Goal: Information Seeking & Learning: Learn about a topic

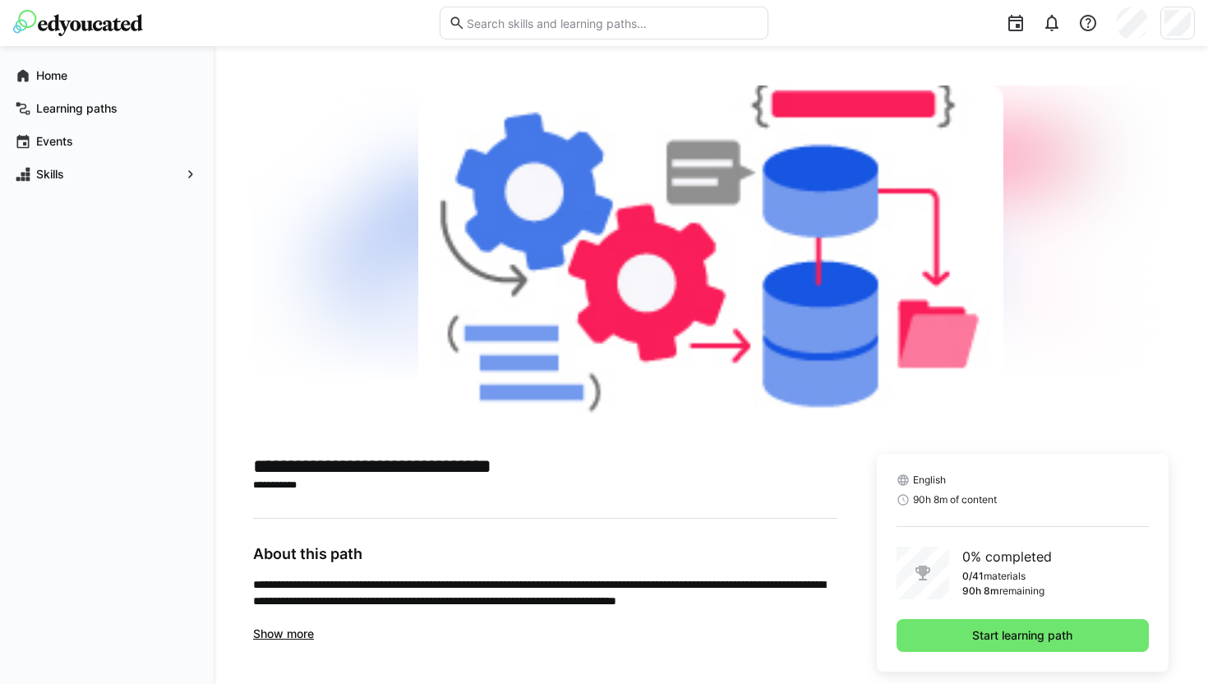
scroll to position [27, 0]
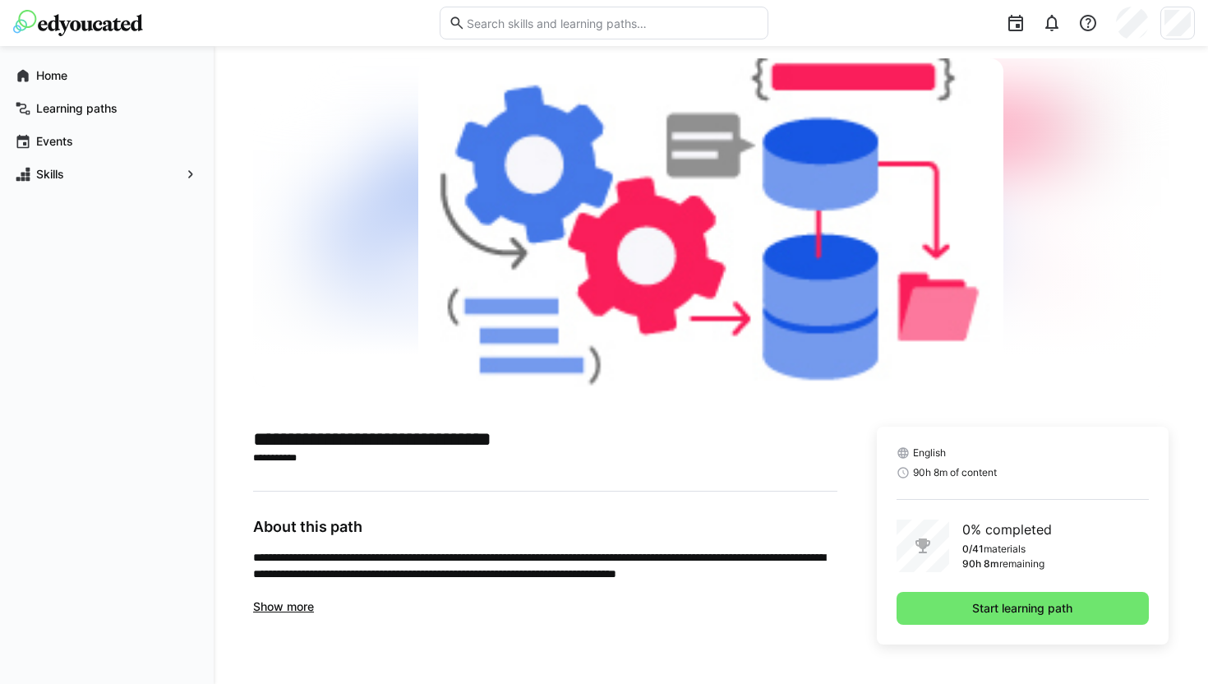
click at [304, 605] on span "Show more" at bounding box center [283, 606] width 61 height 14
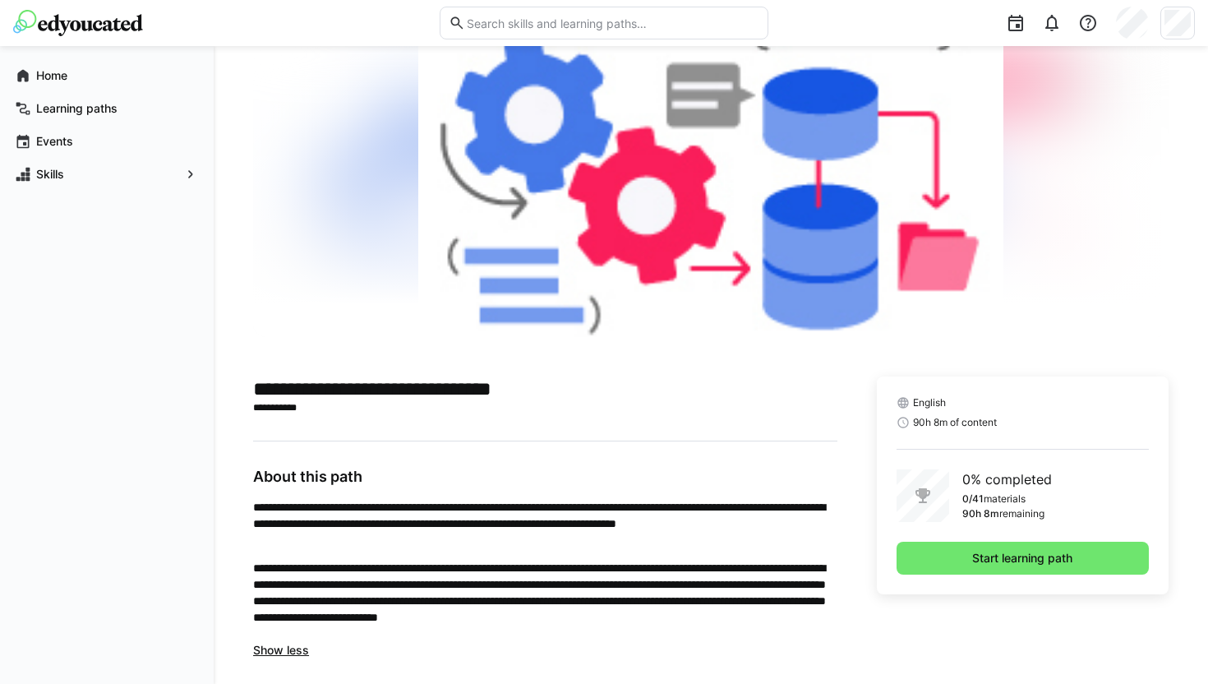
scroll to position [91, 0]
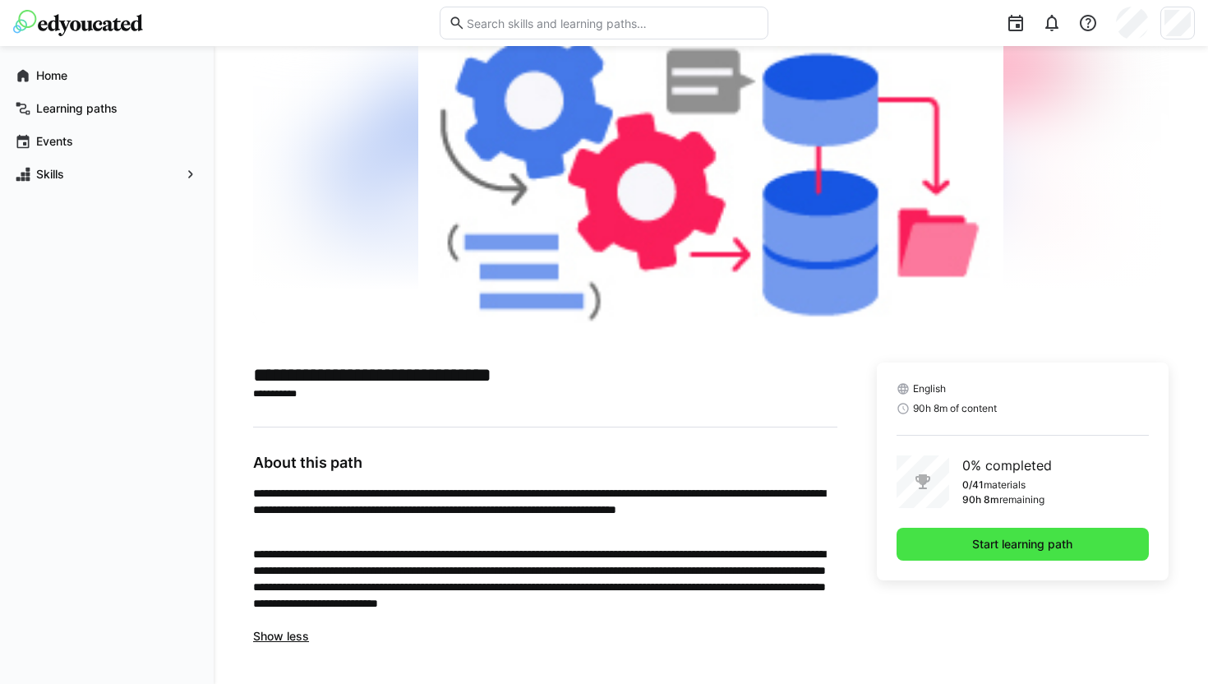
click at [1059, 543] on span "Start learning path" at bounding box center [1022, 544] width 105 height 16
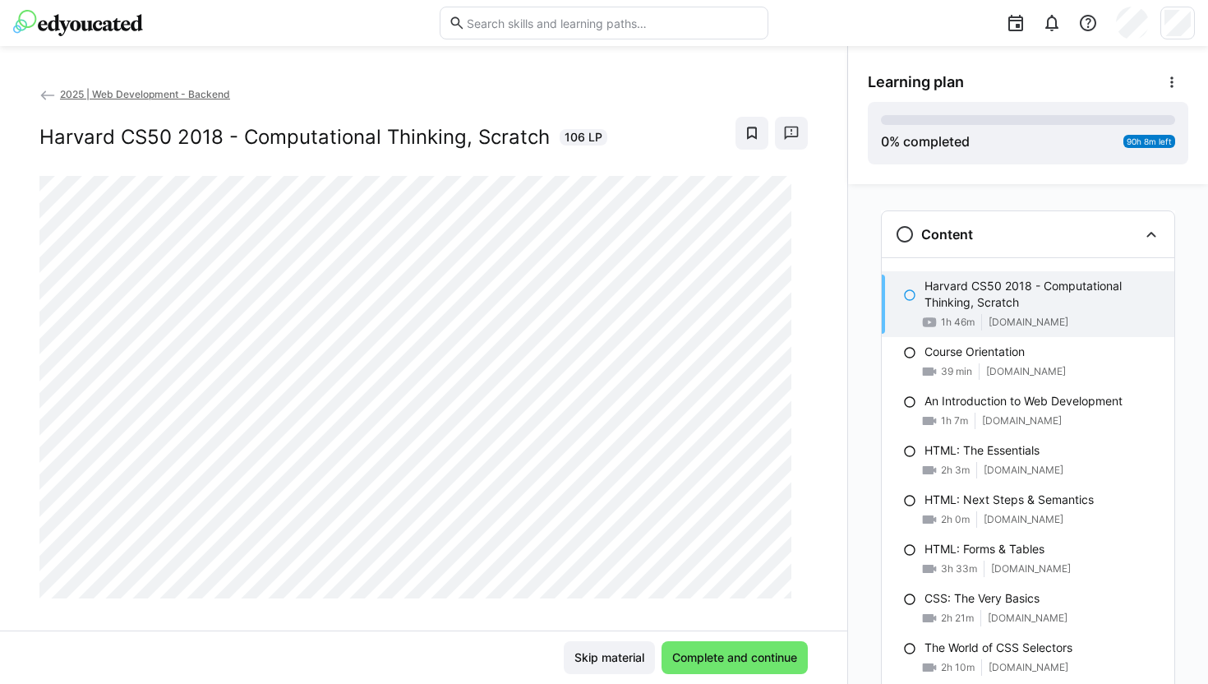
click at [44, 90] on eds-icon at bounding box center [47, 95] width 16 height 16
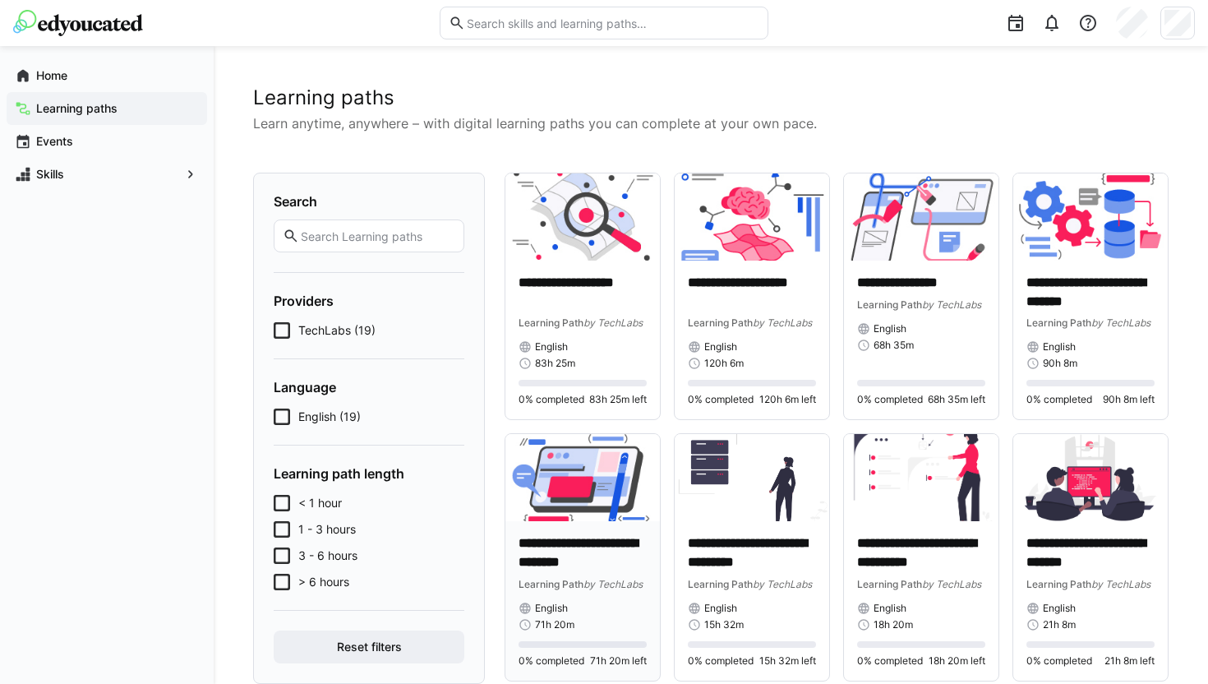
click at [600, 486] on img at bounding box center [582, 477] width 155 height 87
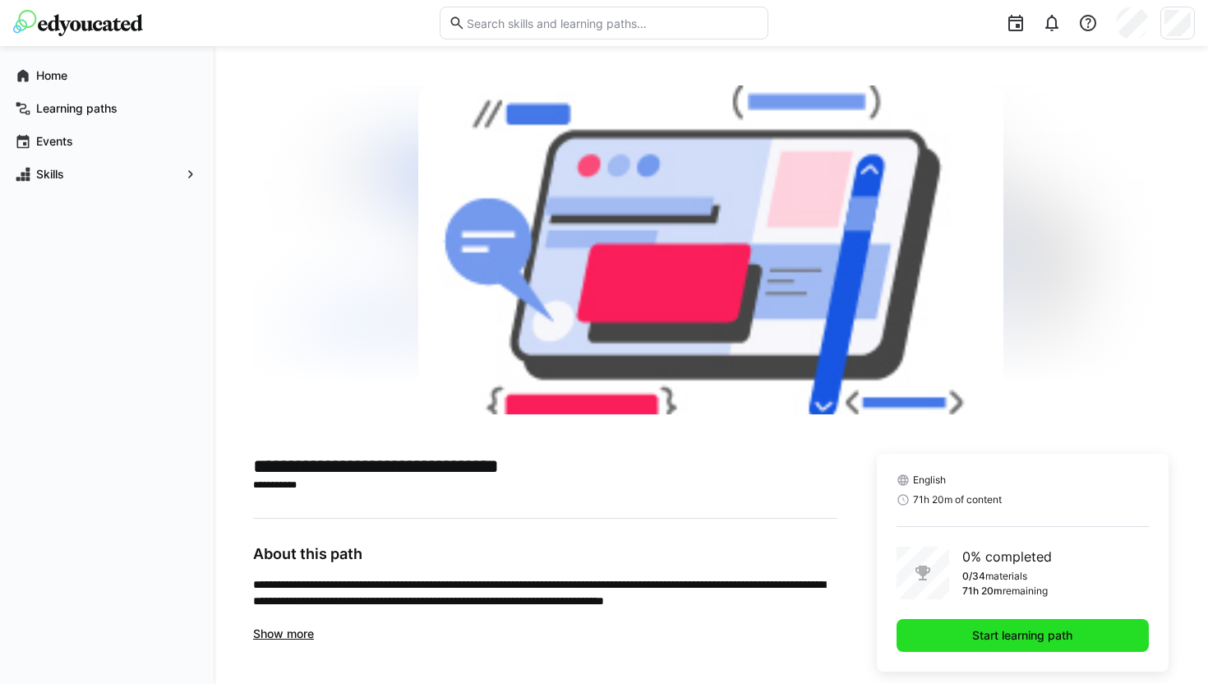
click at [1075, 634] on span "Start learning path" at bounding box center [1022, 635] width 105 height 16
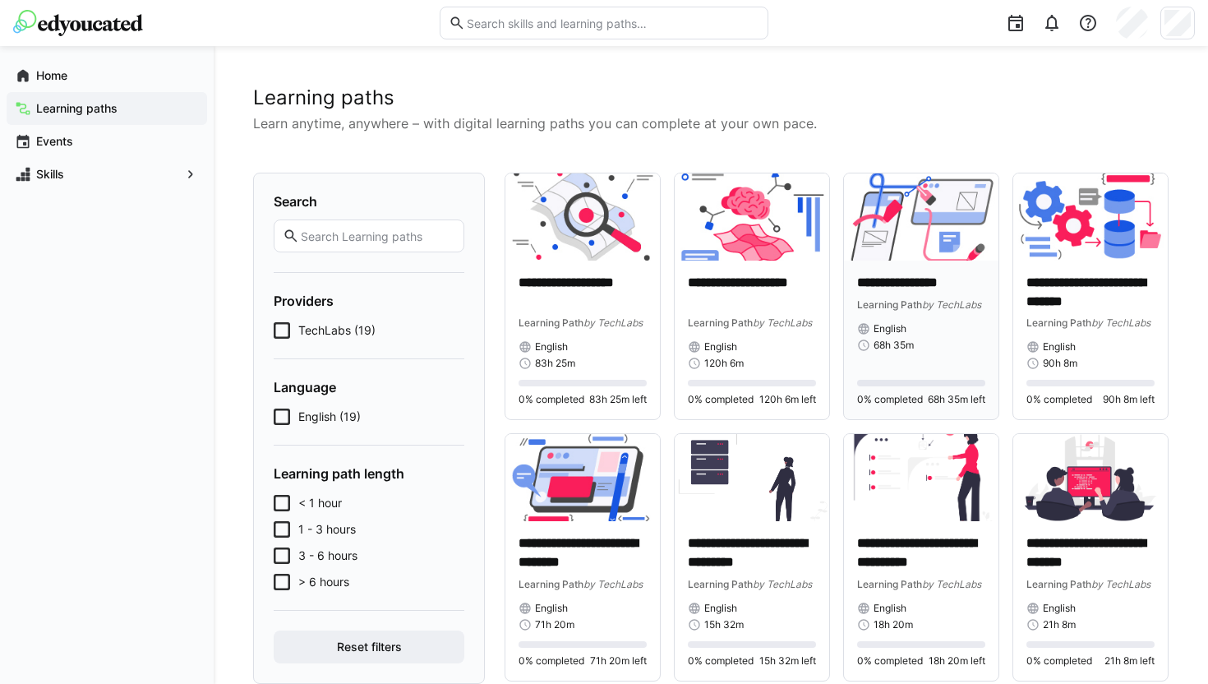
click at [913, 300] on span "Learning Path" at bounding box center [889, 304] width 65 height 12
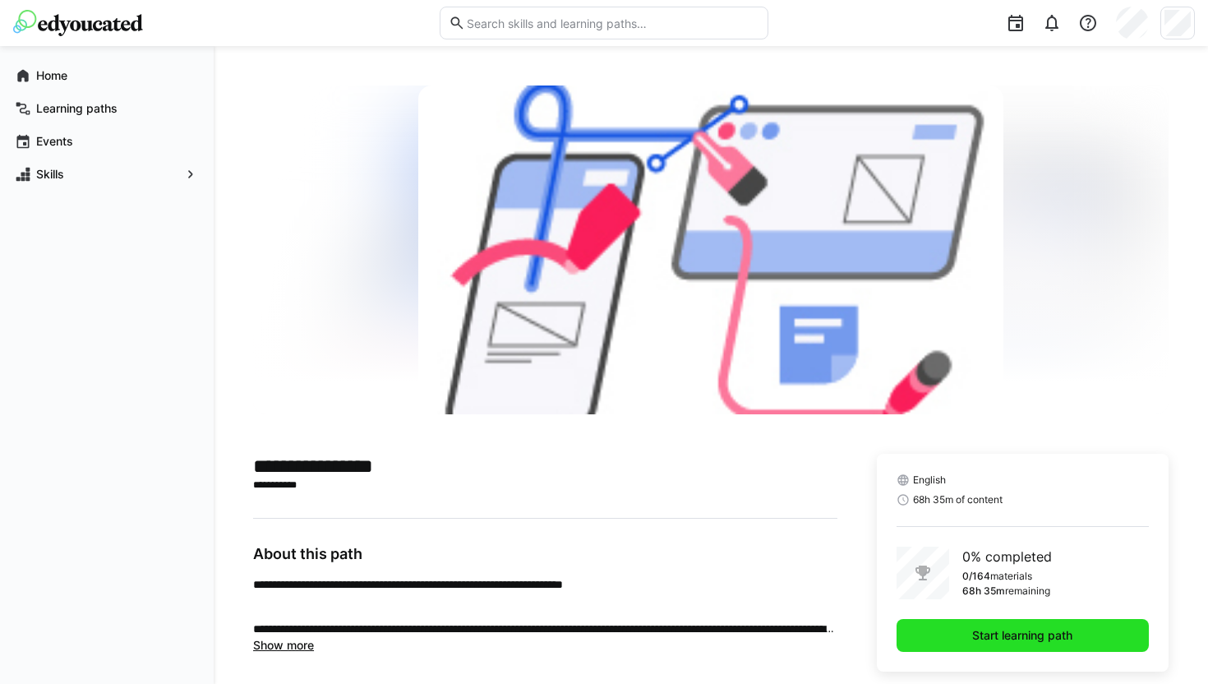
click at [1045, 639] on span "Start learning path" at bounding box center [1022, 635] width 105 height 16
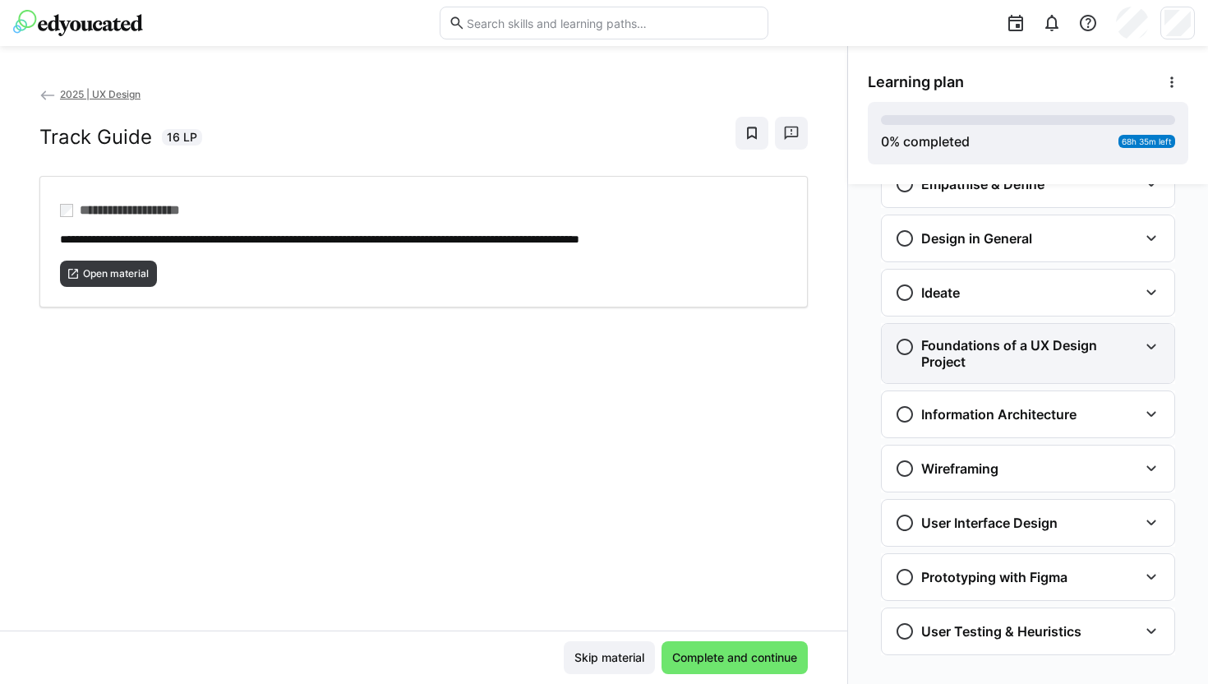
scroll to position [307, 0]
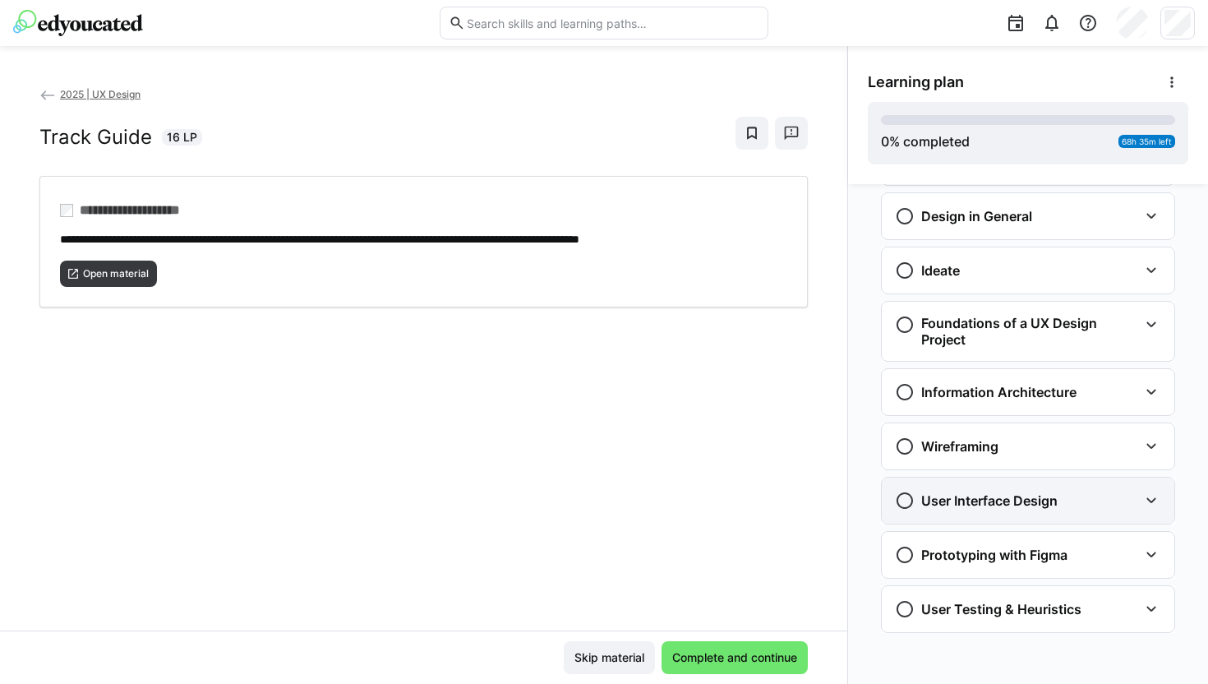
click at [1144, 500] on eds-icon at bounding box center [1152, 501] width 20 height 20
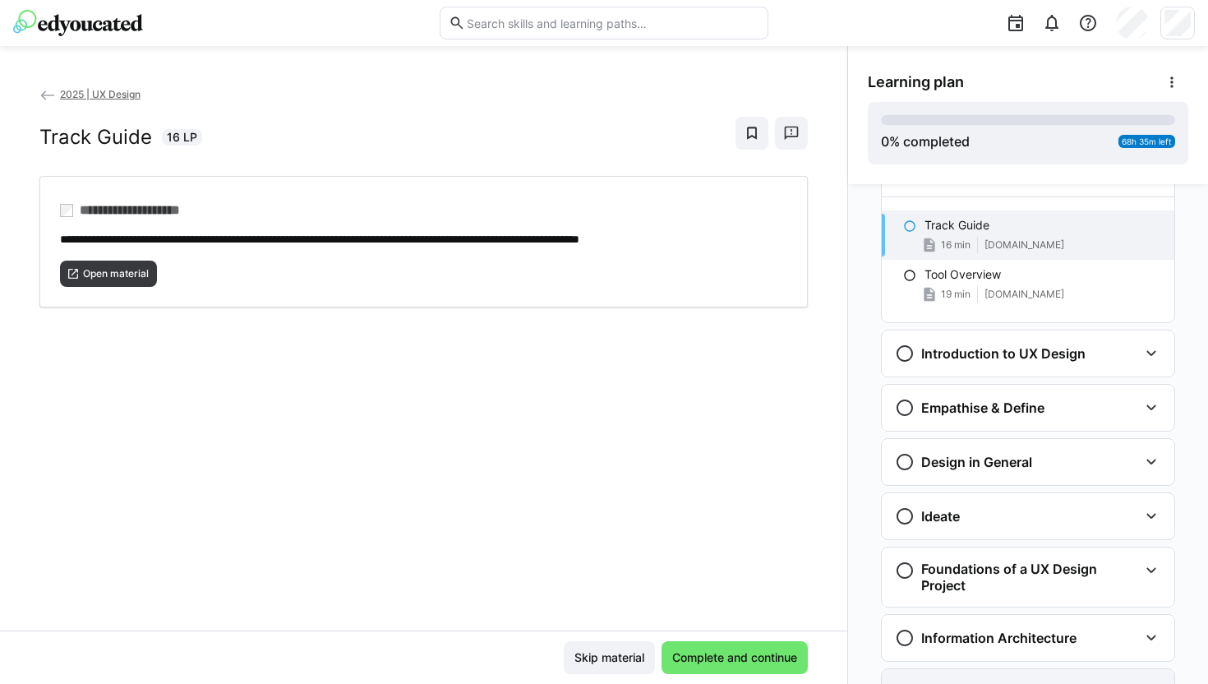
scroll to position [0, 0]
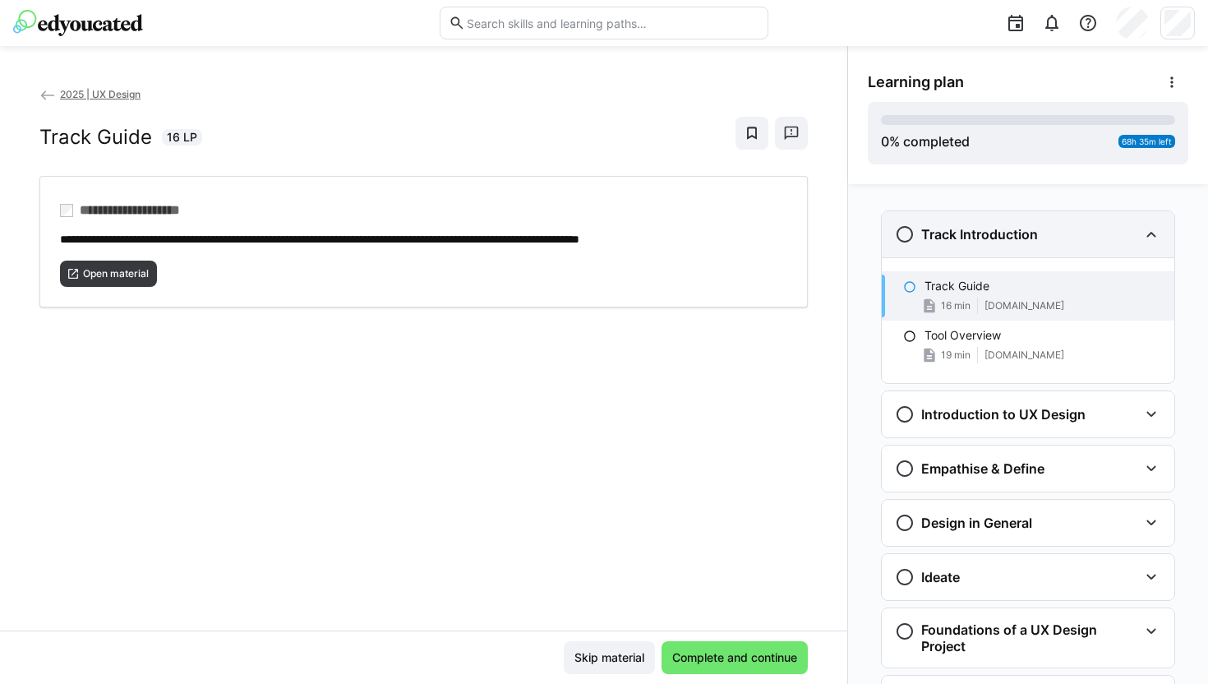
click at [1144, 233] on eds-icon at bounding box center [1152, 234] width 20 height 20
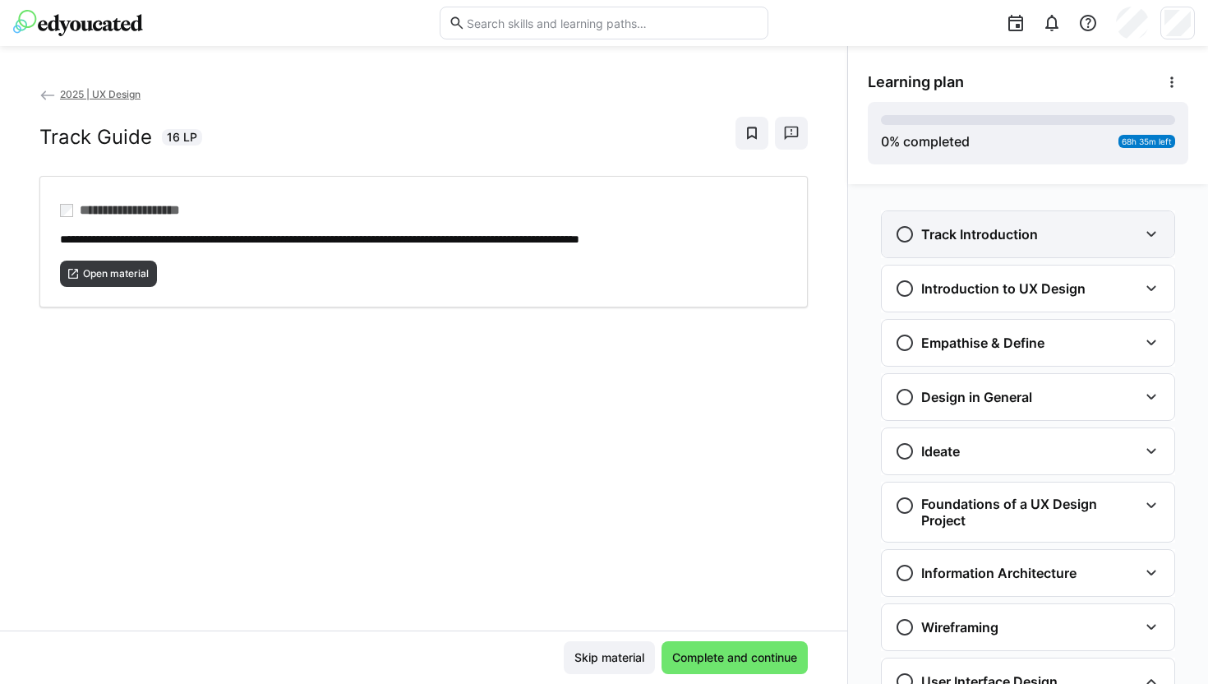
click at [1144, 233] on eds-icon at bounding box center [1152, 234] width 20 height 20
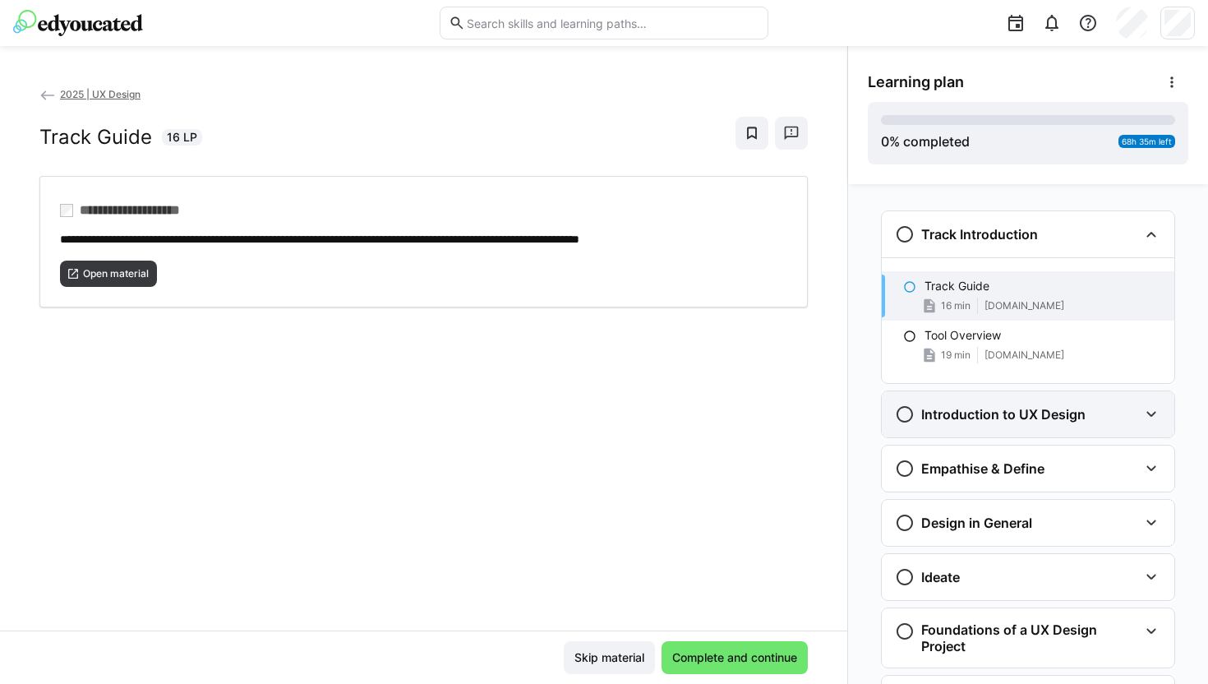
click at [1143, 410] on eds-icon at bounding box center [1152, 414] width 20 height 20
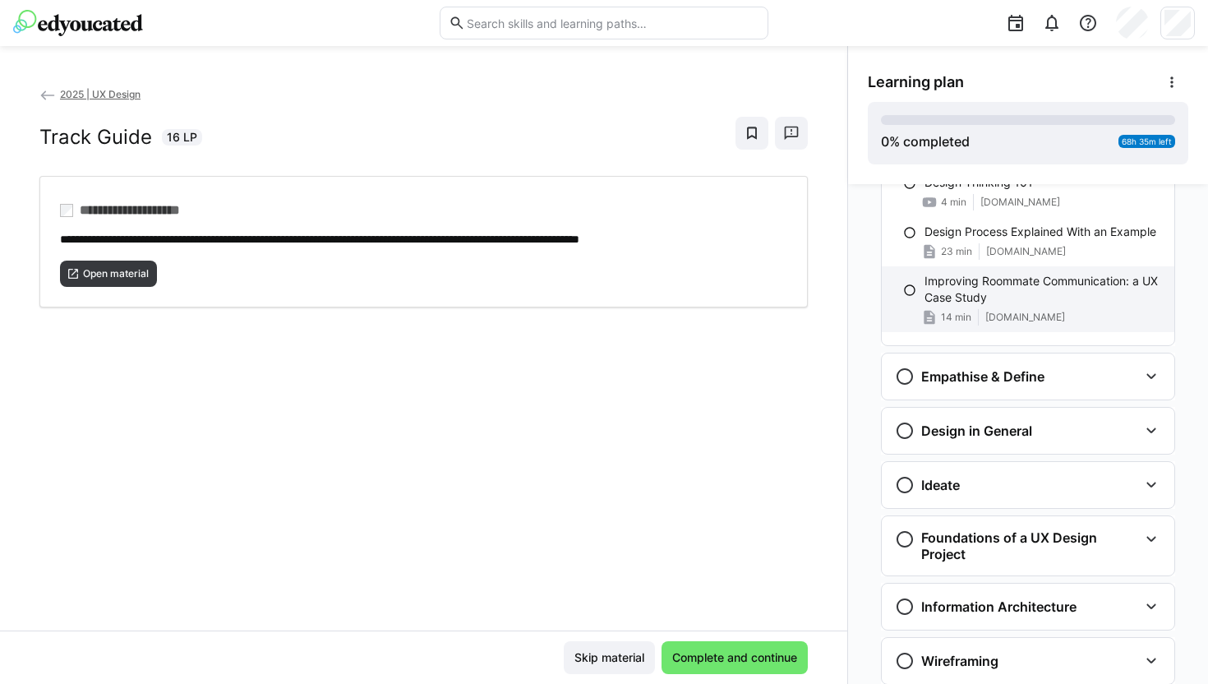
scroll to position [482, 0]
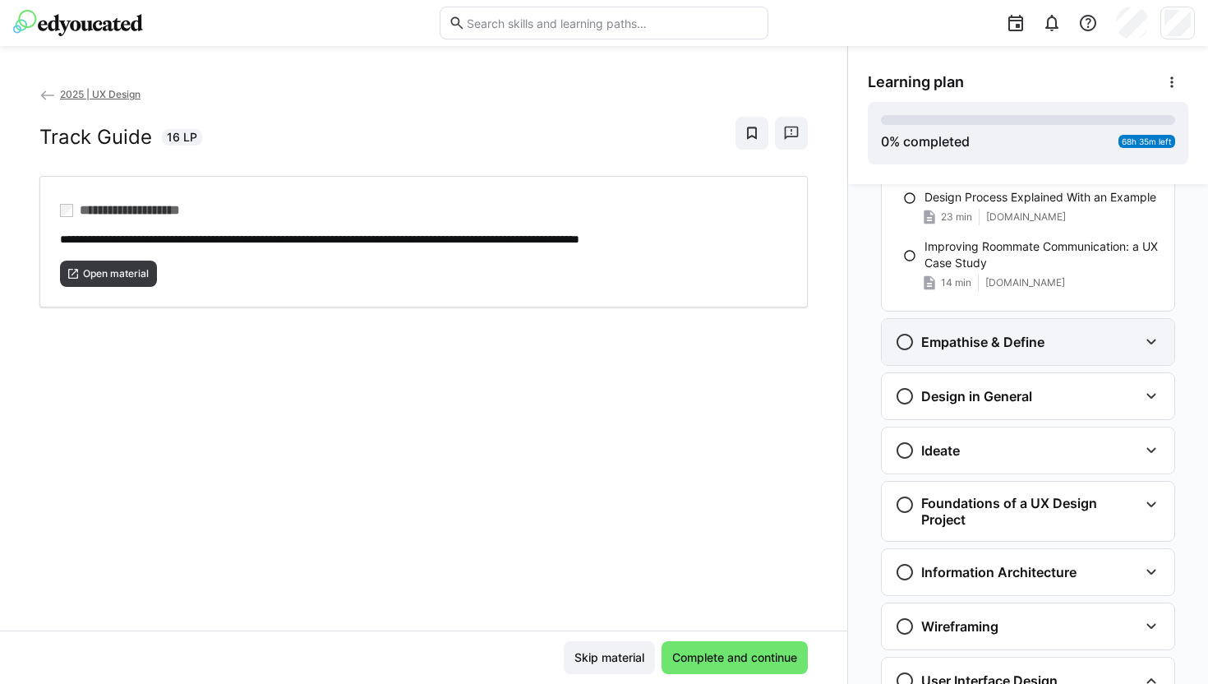
click at [1145, 343] on eds-icon at bounding box center [1152, 342] width 20 height 20
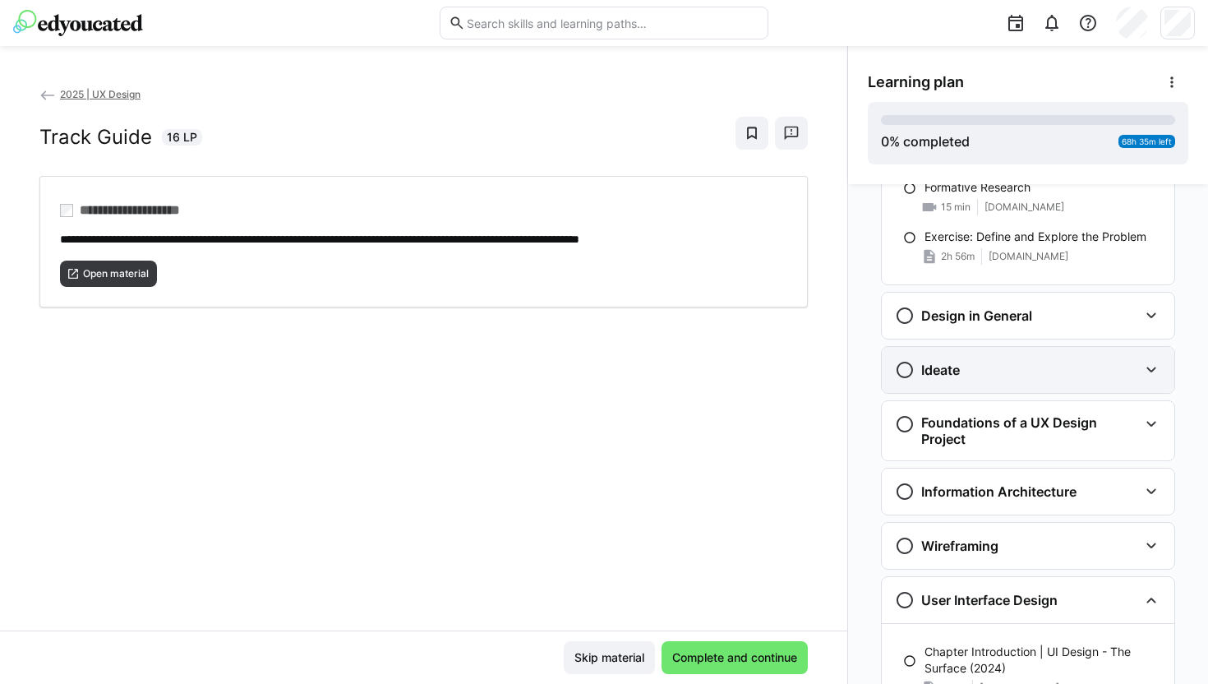
scroll to position [914, 0]
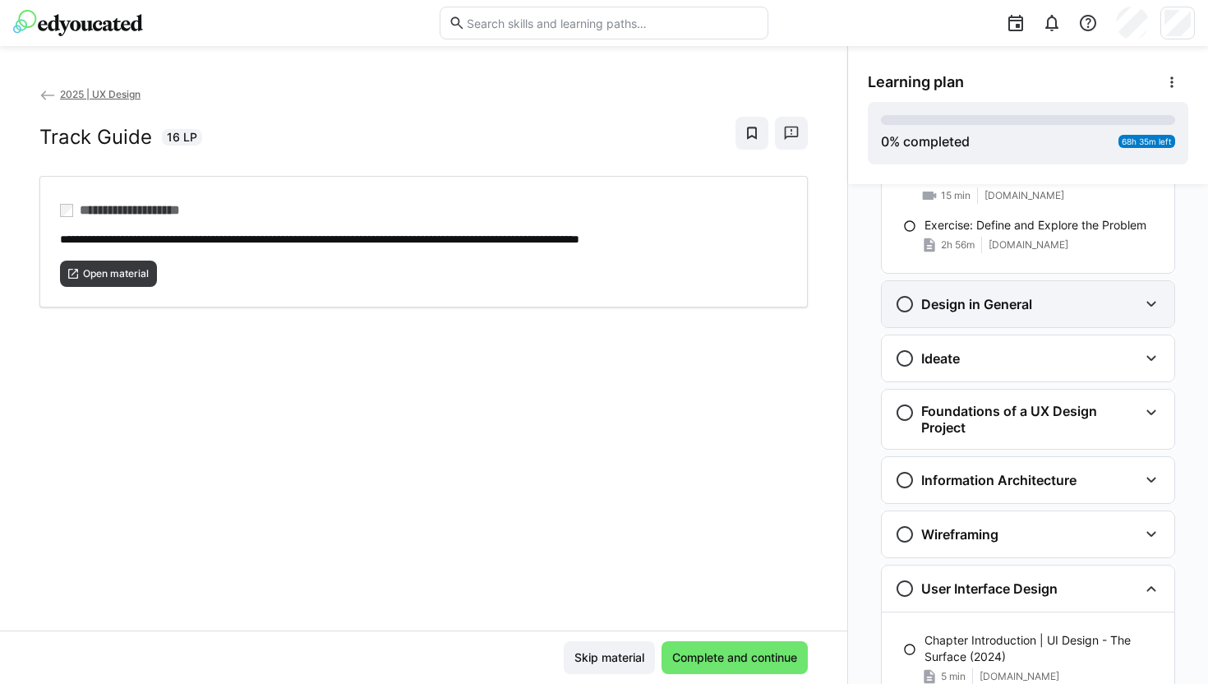
click at [1143, 304] on eds-icon at bounding box center [1152, 304] width 20 height 20
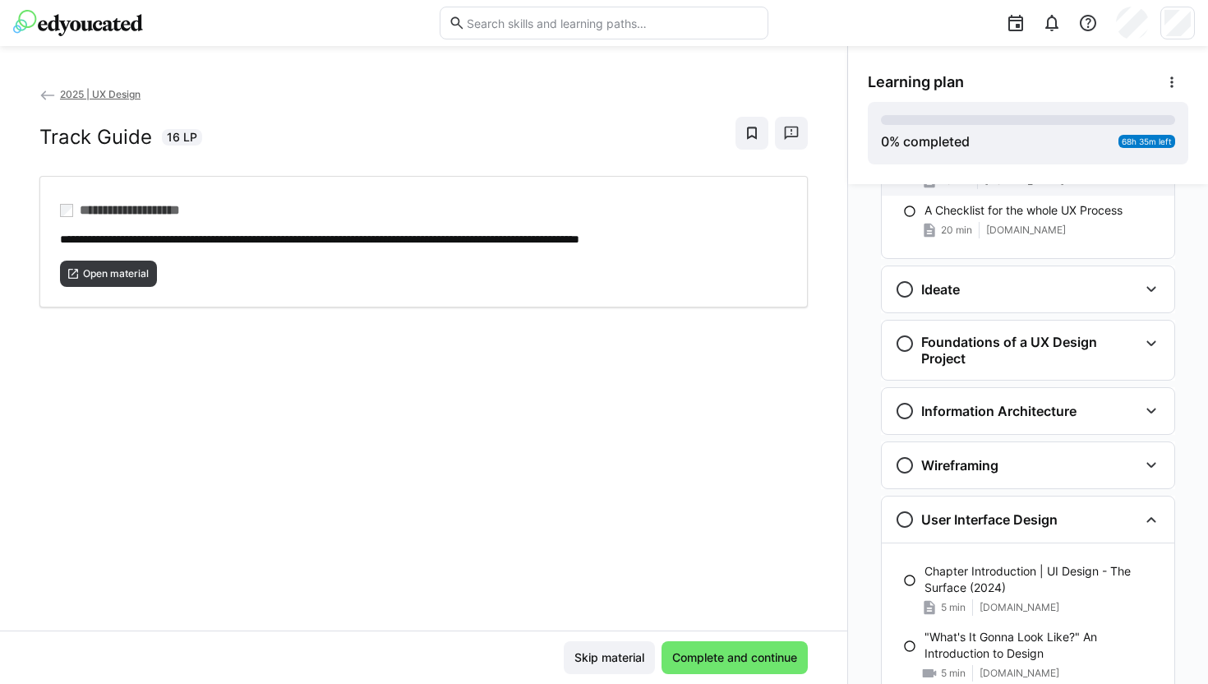
scroll to position [1297, 0]
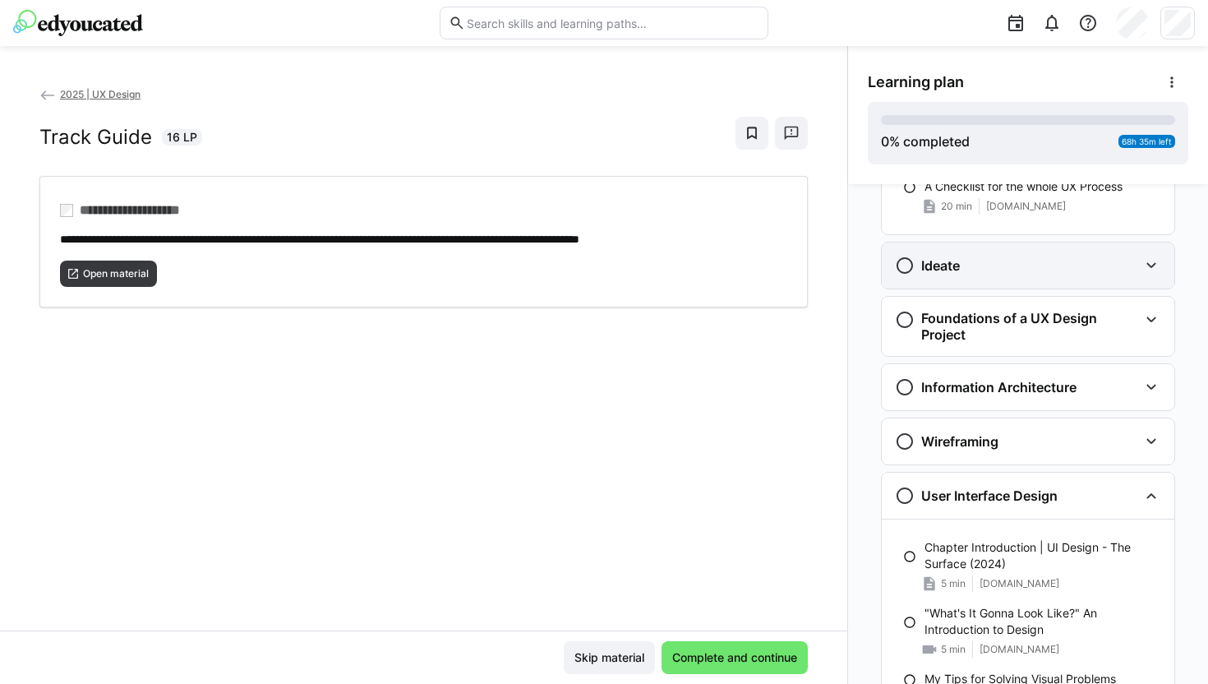
click at [1143, 265] on eds-icon at bounding box center [1152, 266] width 20 height 20
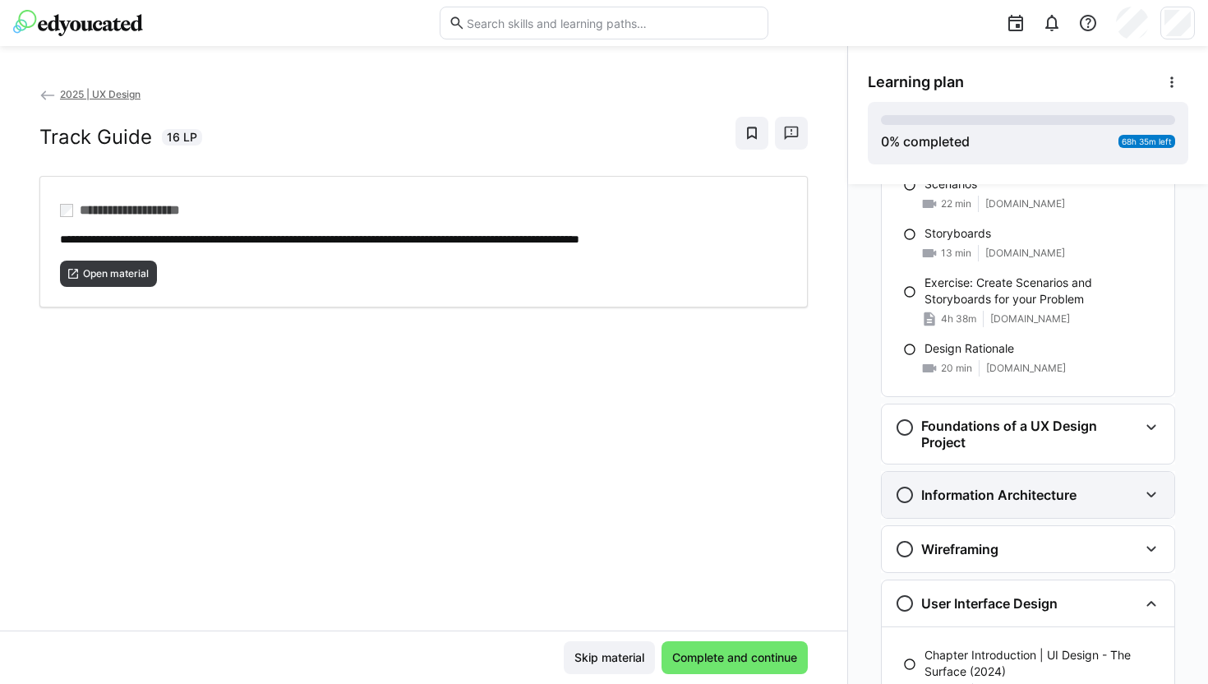
scroll to position [1728, 0]
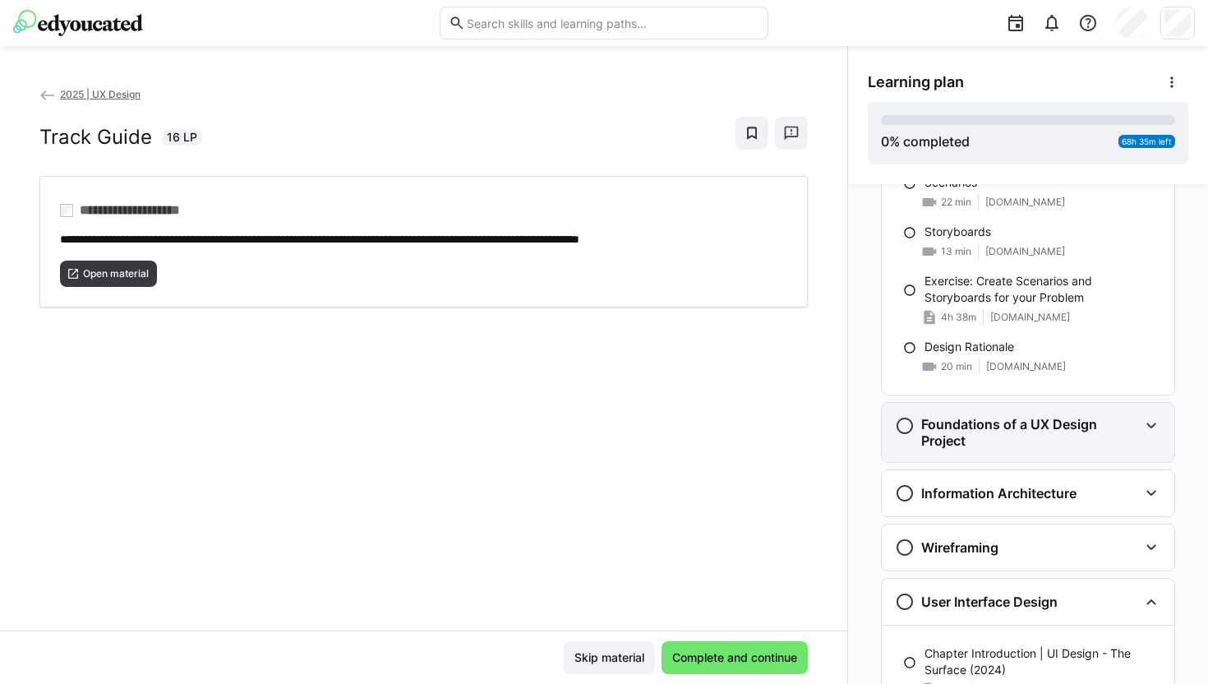
click at [1147, 426] on eds-icon at bounding box center [1152, 426] width 20 height 20
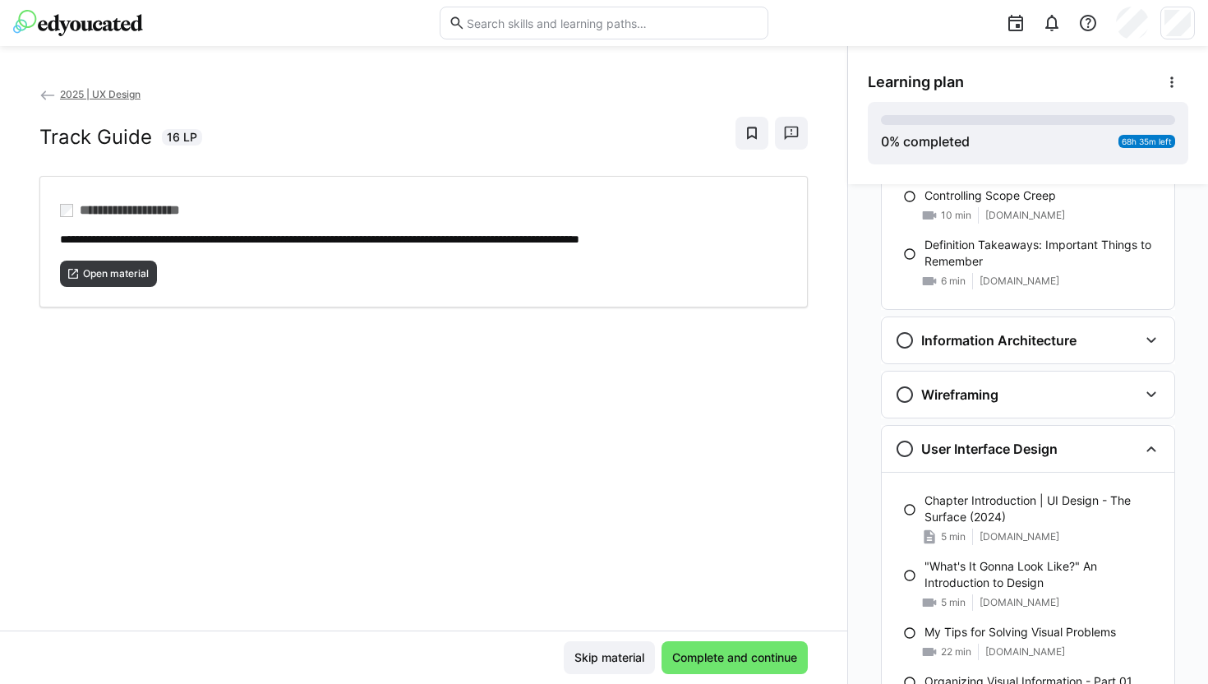
scroll to position [3155, 0]
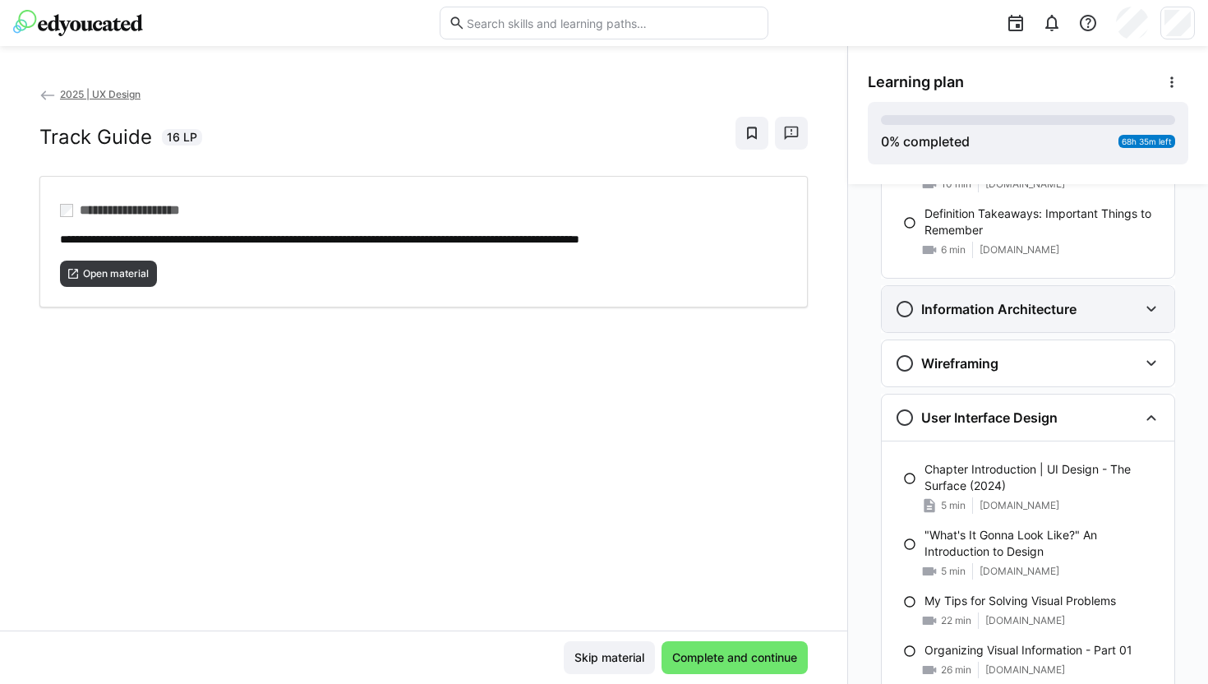
click at [1145, 312] on eds-icon at bounding box center [1152, 309] width 20 height 20
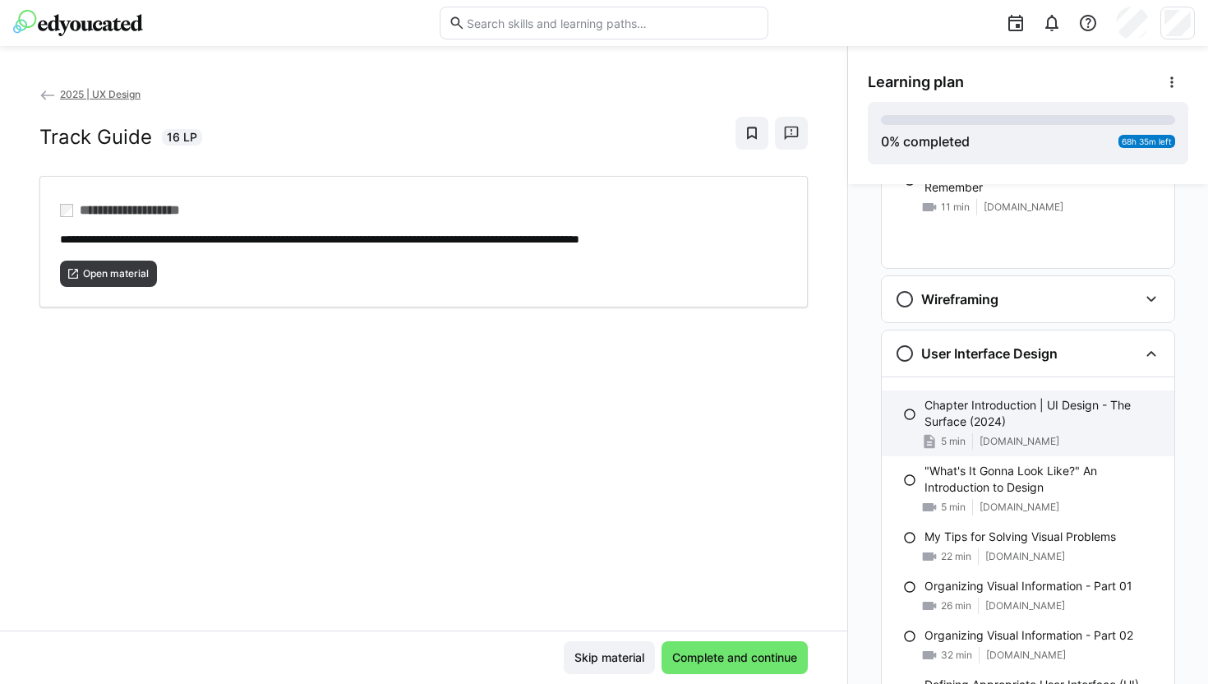
scroll to position [4814, 0]
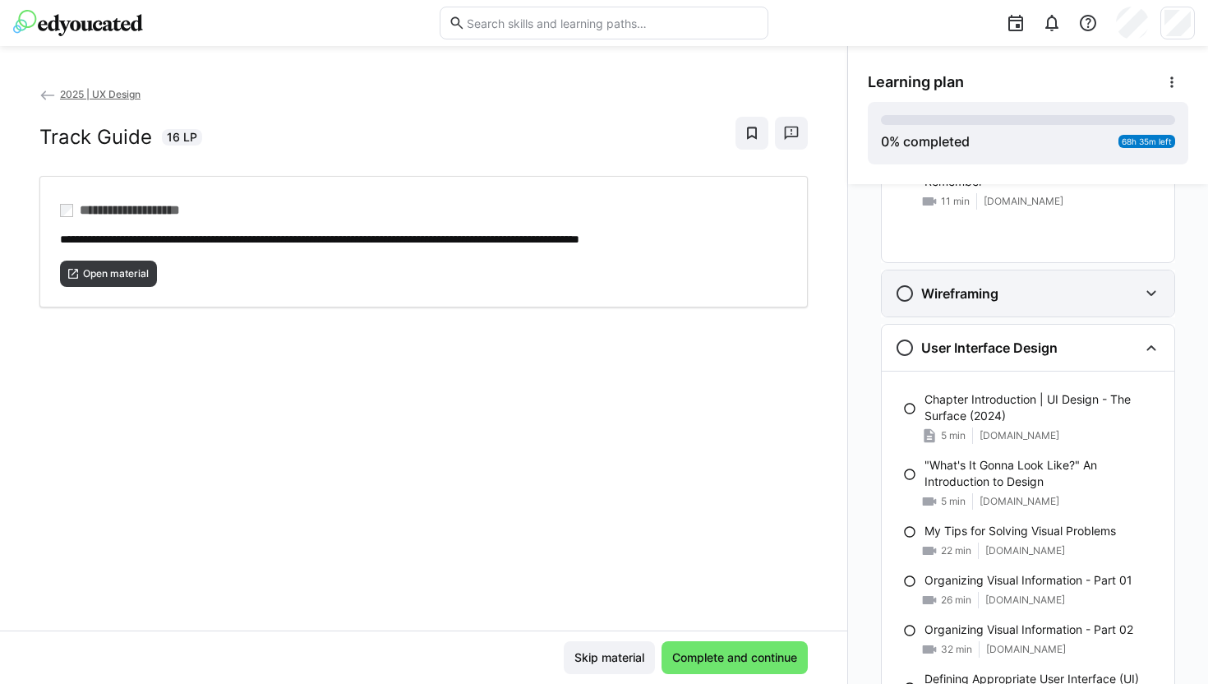
click at [1144, 298] on eds-icon at bounding box center [1152, 294] width 20 height 20
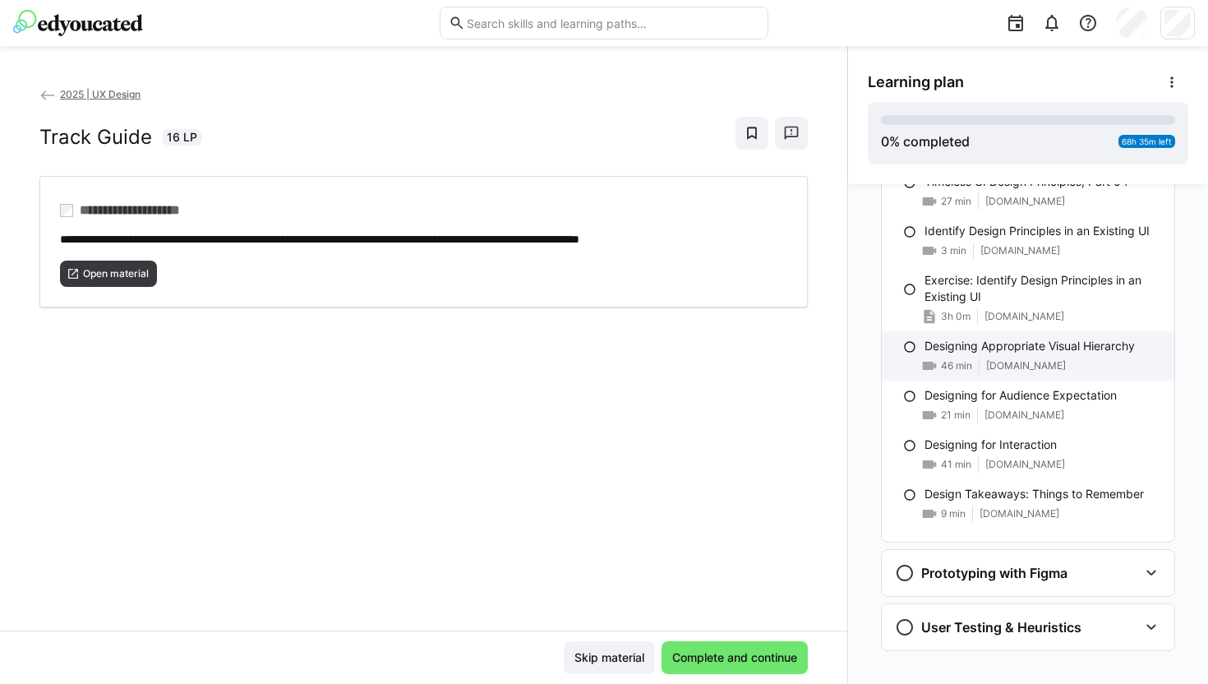
scroll to position [5948, 0]
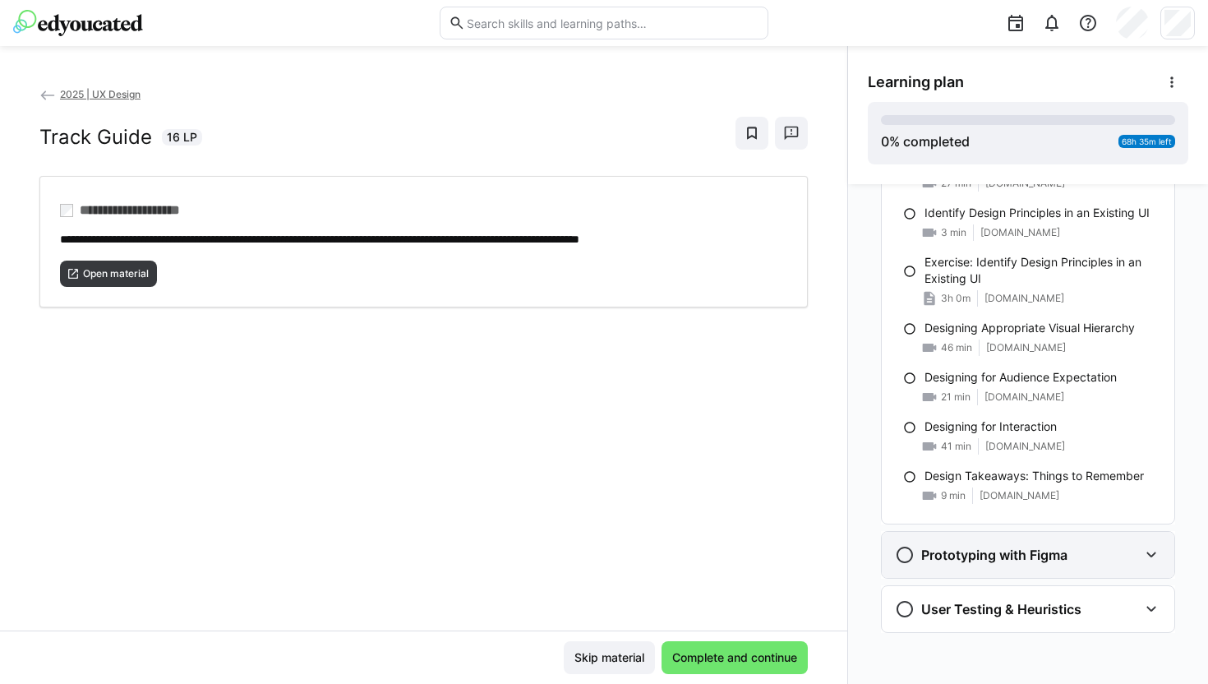
click at [1142, 553] on eds-icon at bounding box center [1152, 555] width 20 height 20
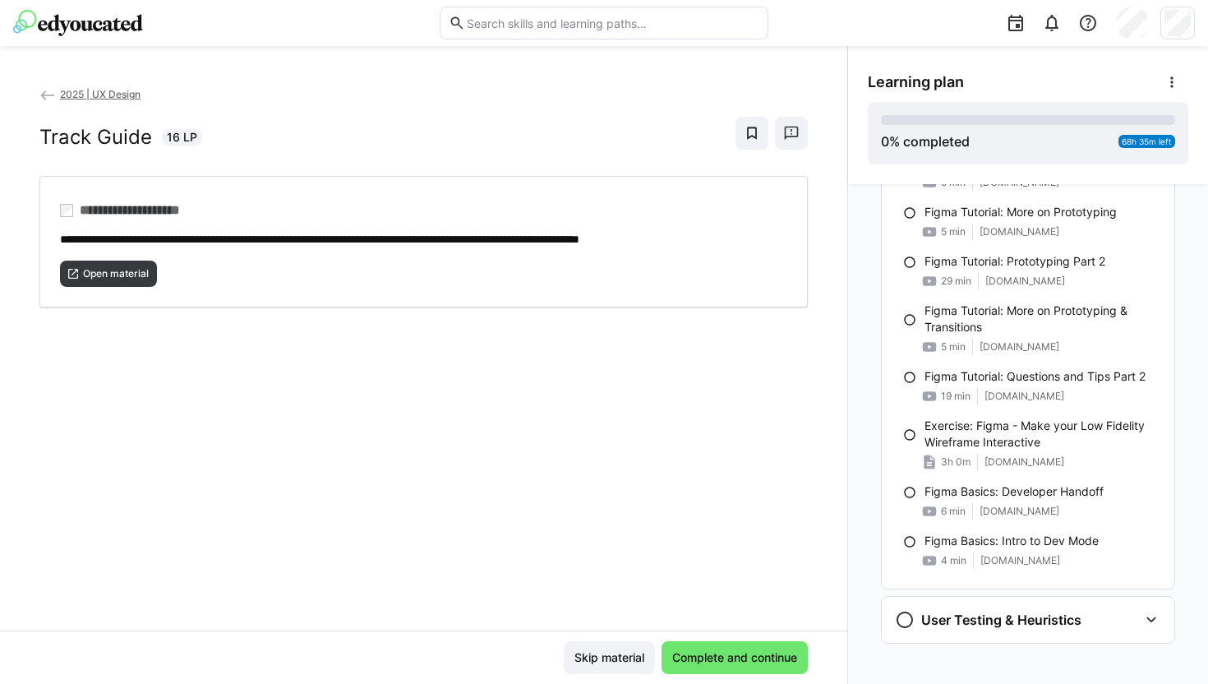
scroll to position [7702, 0]
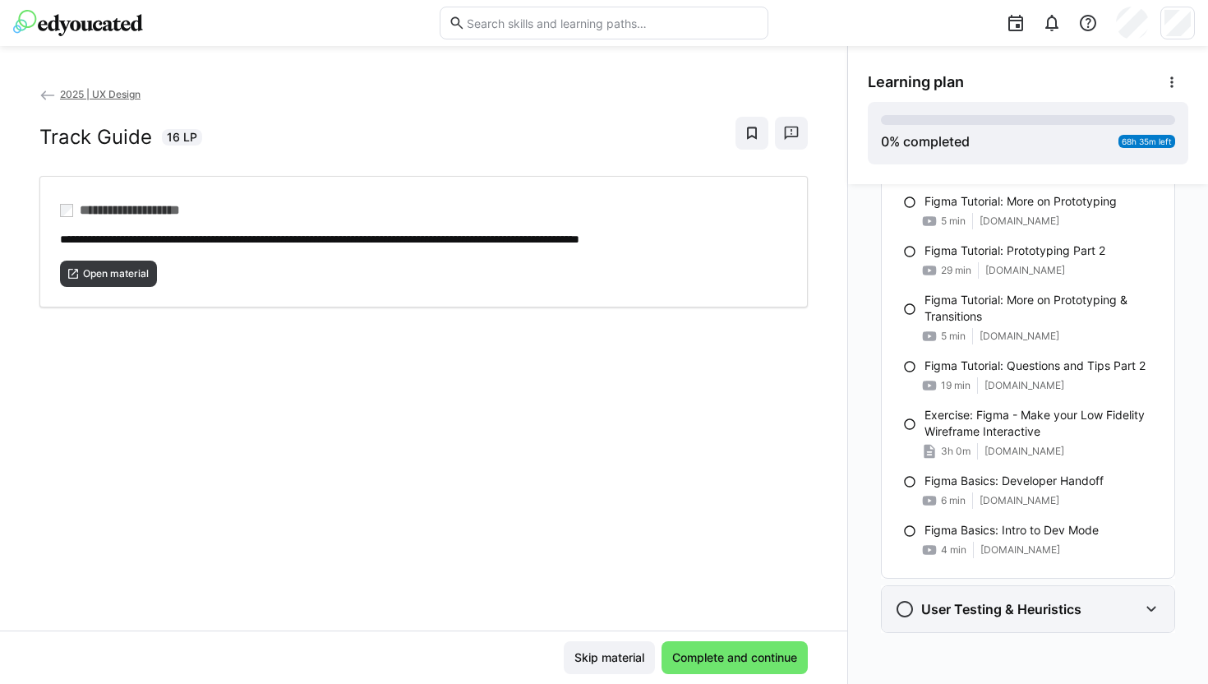
click at [1144, 607] on eds-icon at bounding box center [1152, 609] width 20 height 20
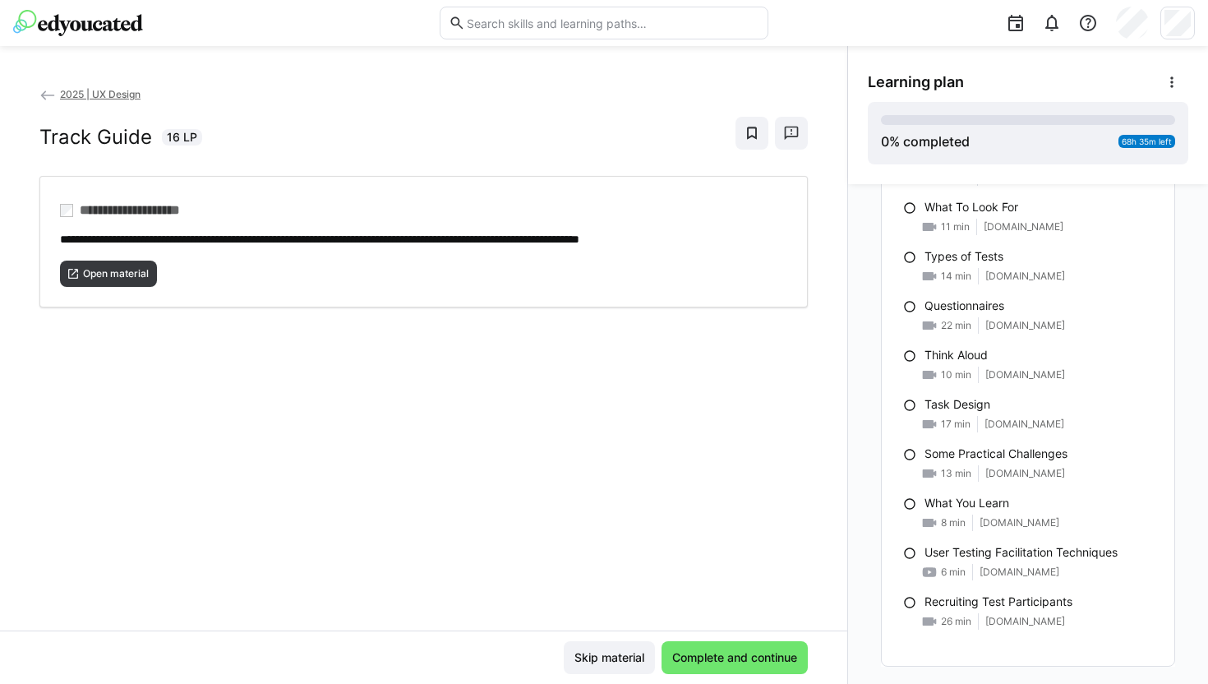
scroll to position [9373, 0]
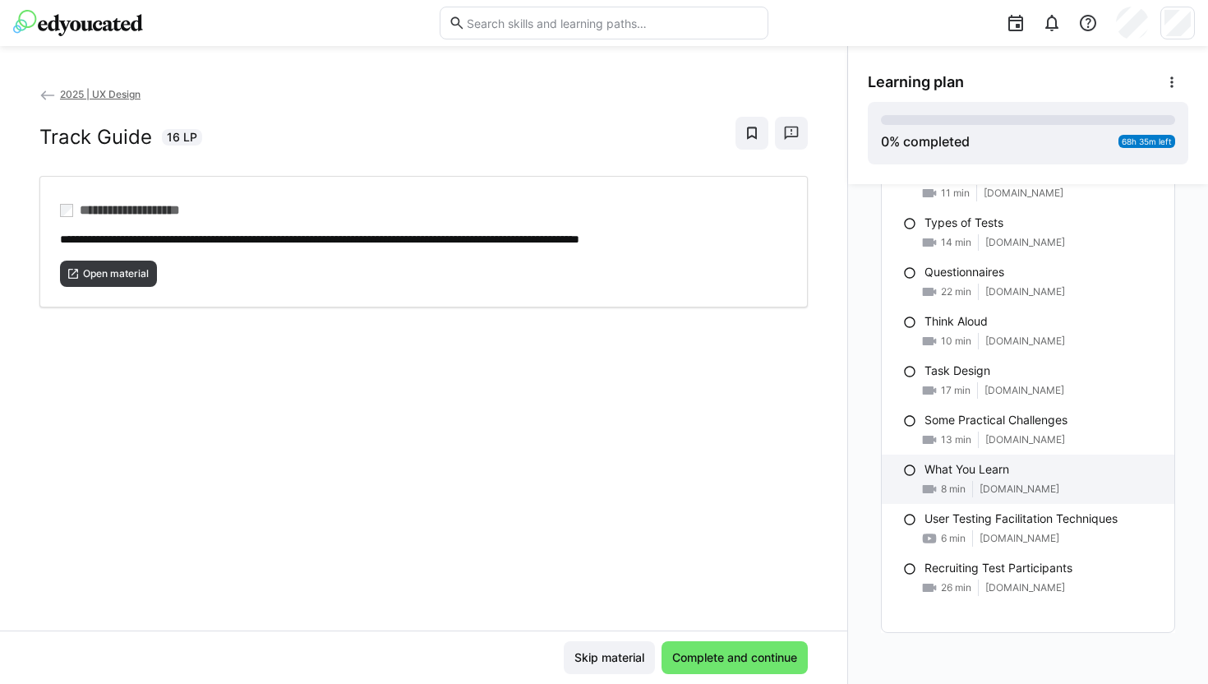
click at [980, 478] on p "What You Learn" at bounding box center [967, 469] width 85 height 16
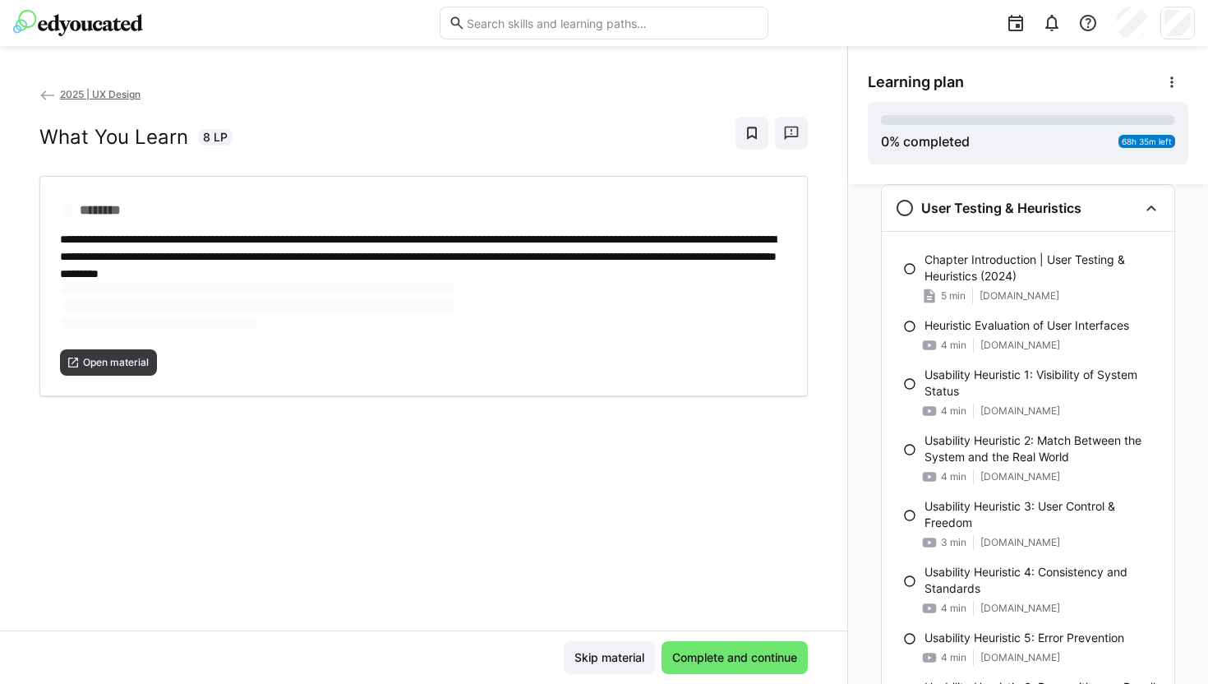
scroll to position [8103, 0]
click at [110, 303] on span "Open material" at bounding box center [115, 308] width 69 height 13
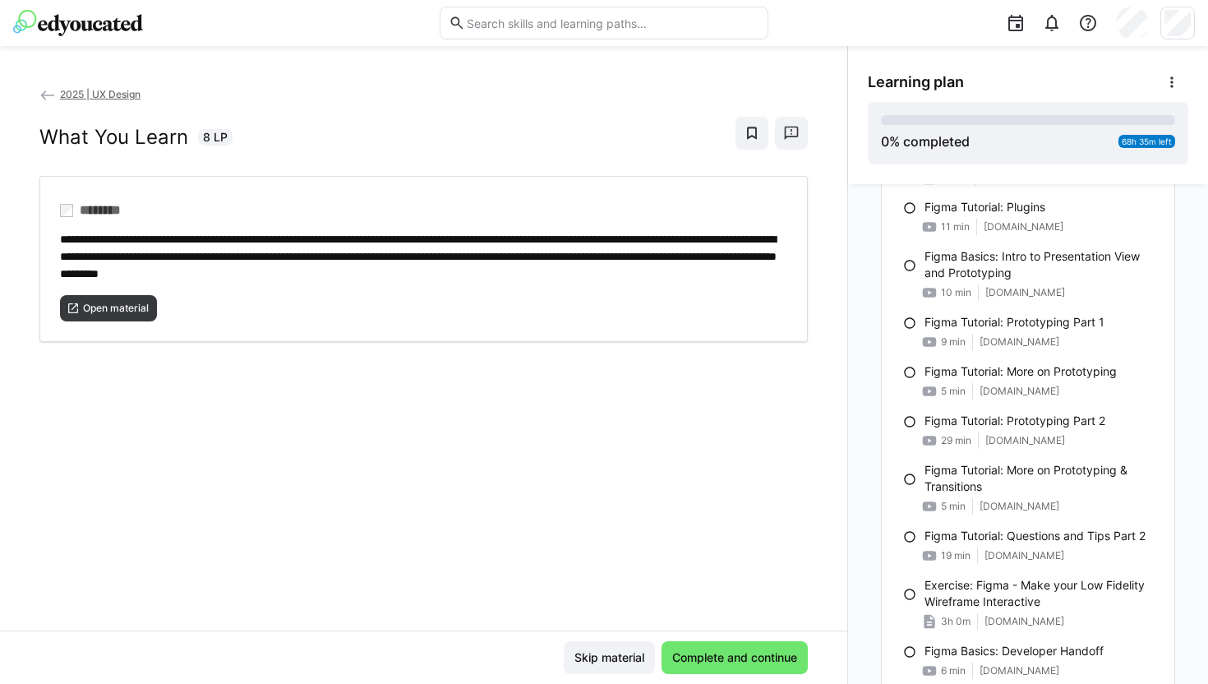
scroll to position [7527, 0]
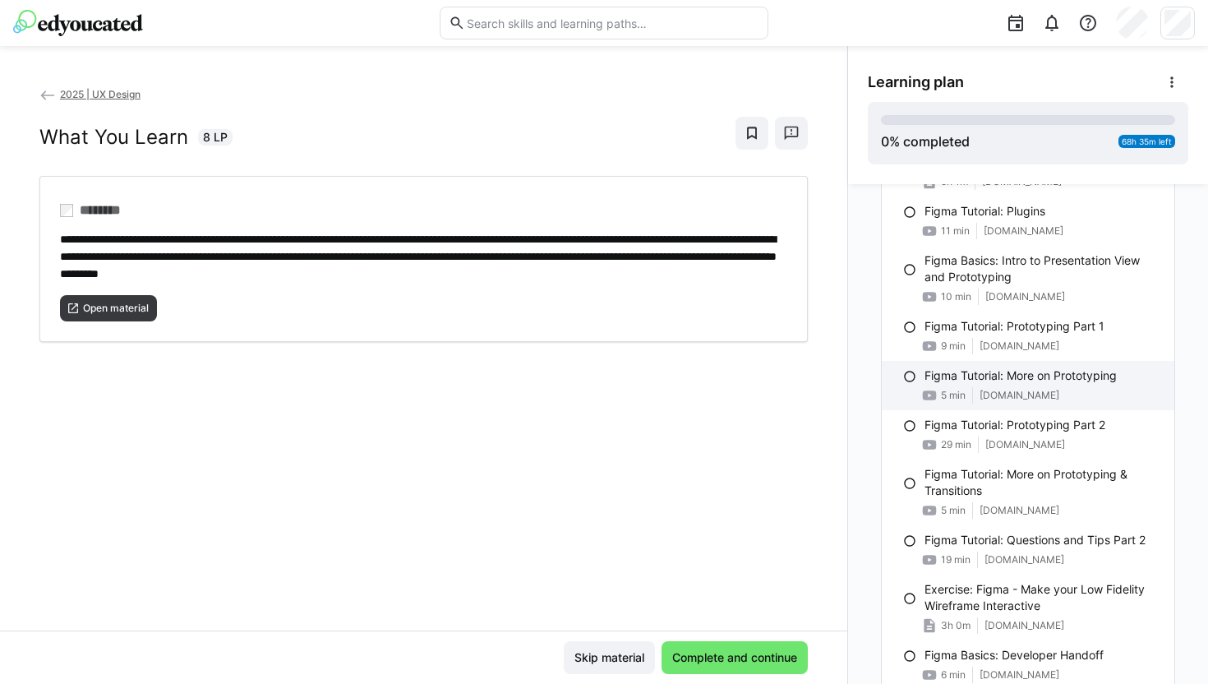
click at [996, 375] on p "Figma Tutorial: More on Prototyping" at bounding box center [1021, 375] width 192 height 16
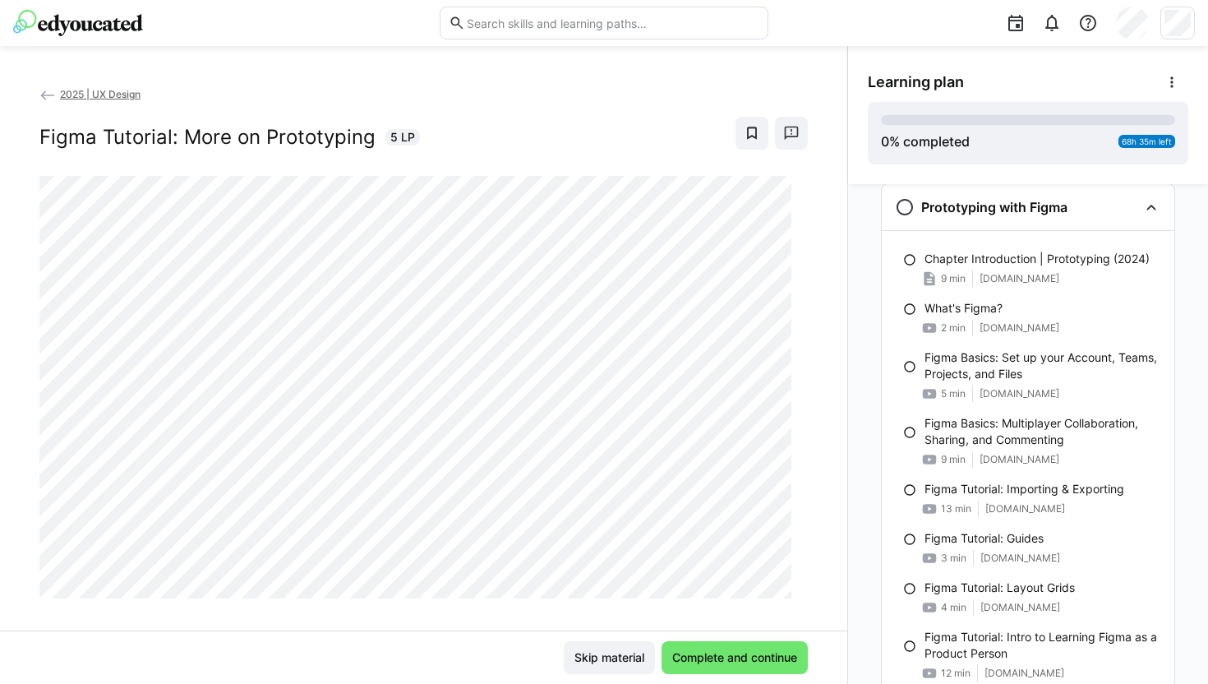
scroll to position [6295, 0]
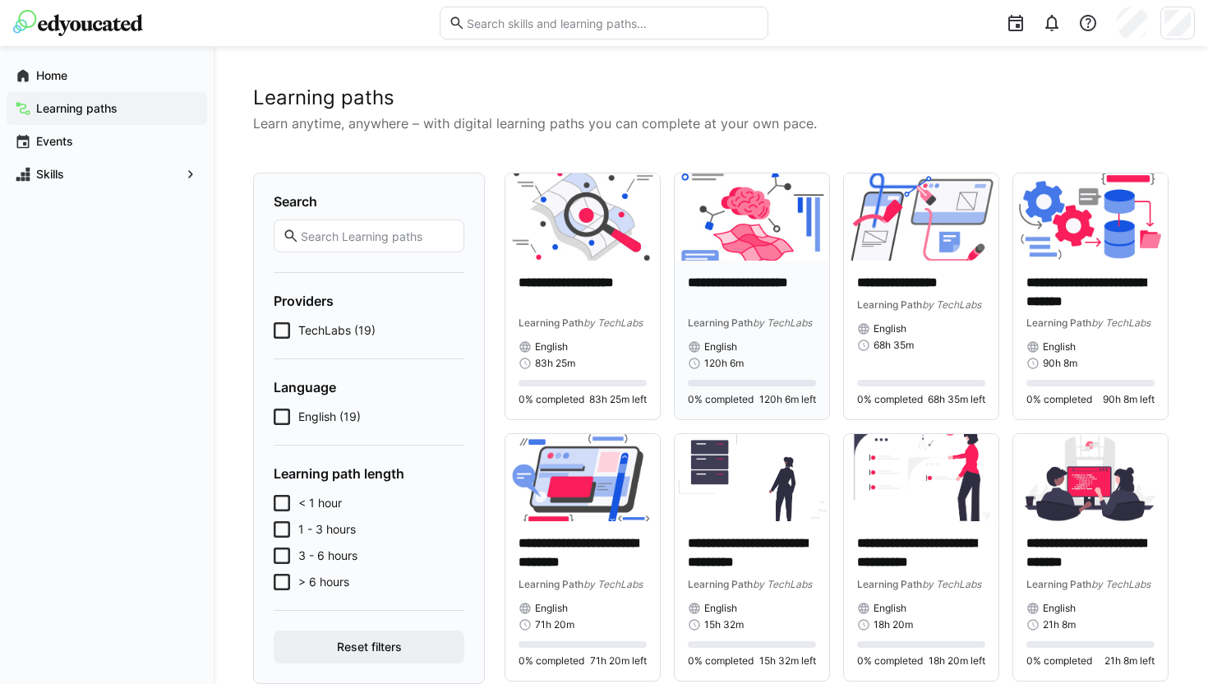
click at [742, 277] on p "**********" at bounding box center [752, 293] width 128 height 38
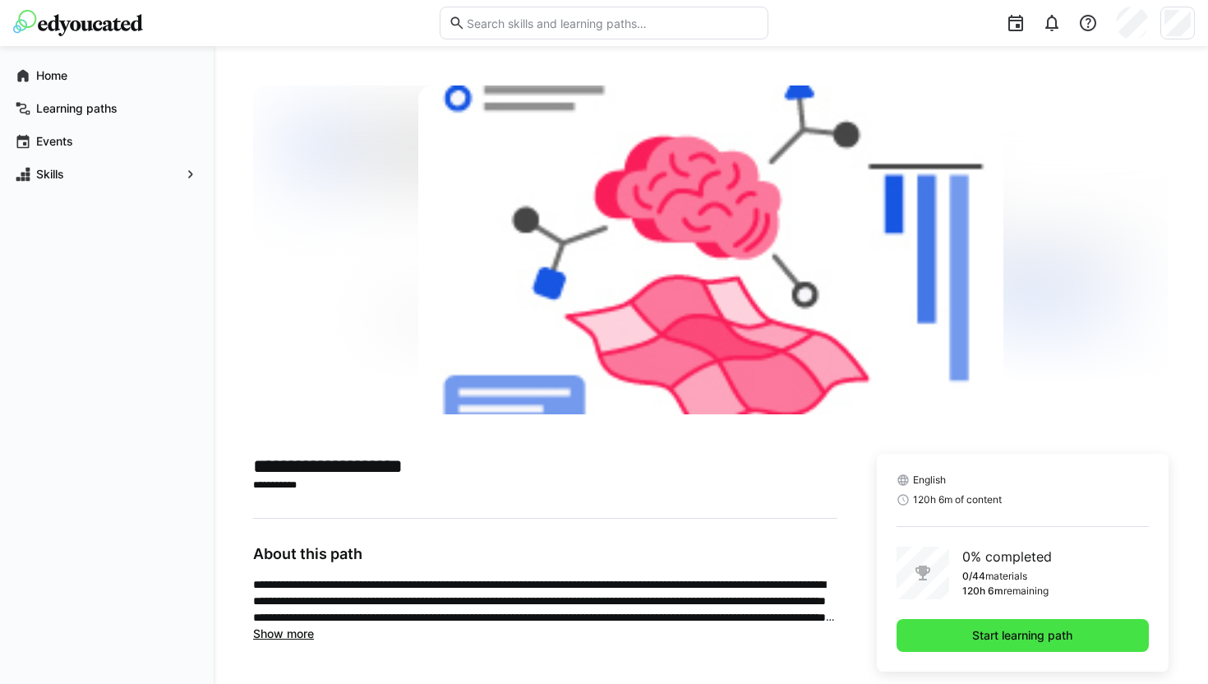
click at [998, 630] on span "Start learning path" at bounding box center [1022, 635] width 105 height 16
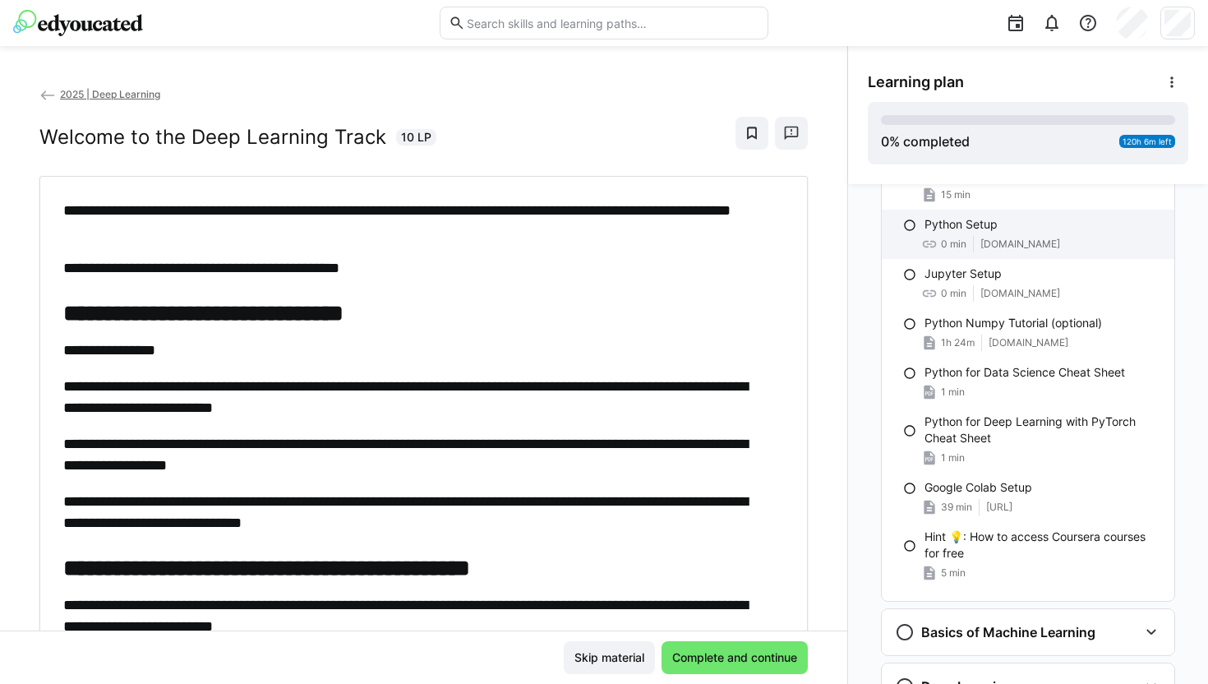
scroll to position [191, 0]
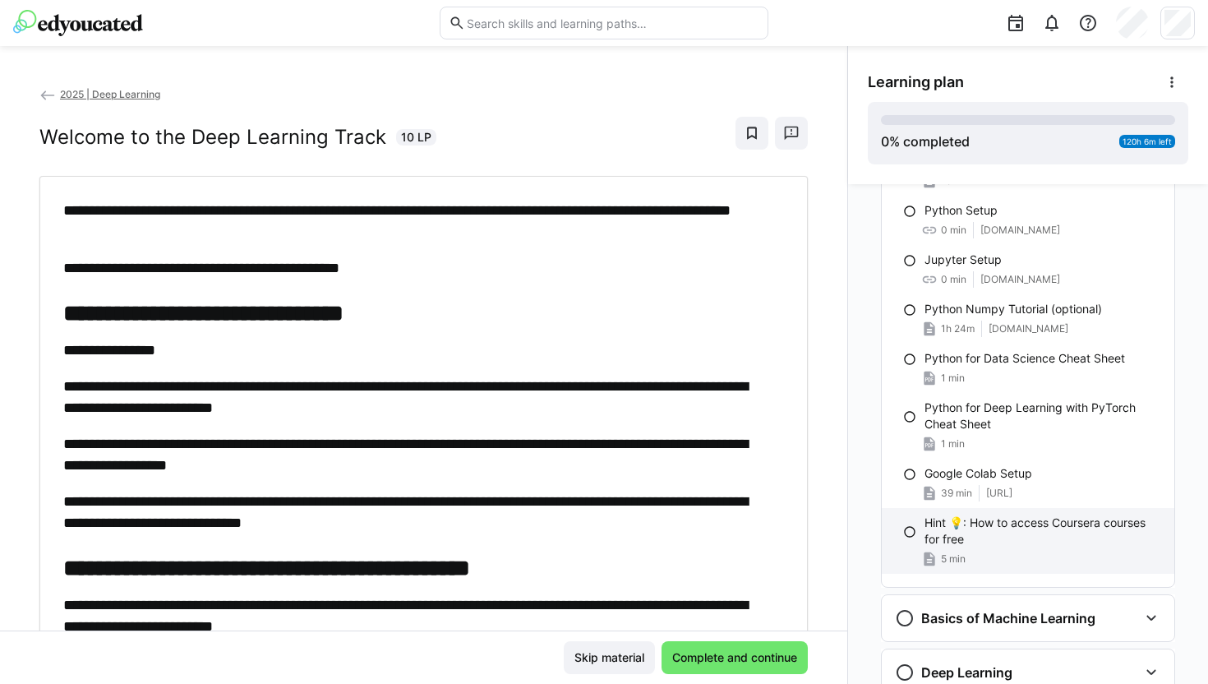
click at [1083, 520] on p "Hint 💡: How to access Coursera courses for free" at bounding box center [1043, 531] width 237 height 33
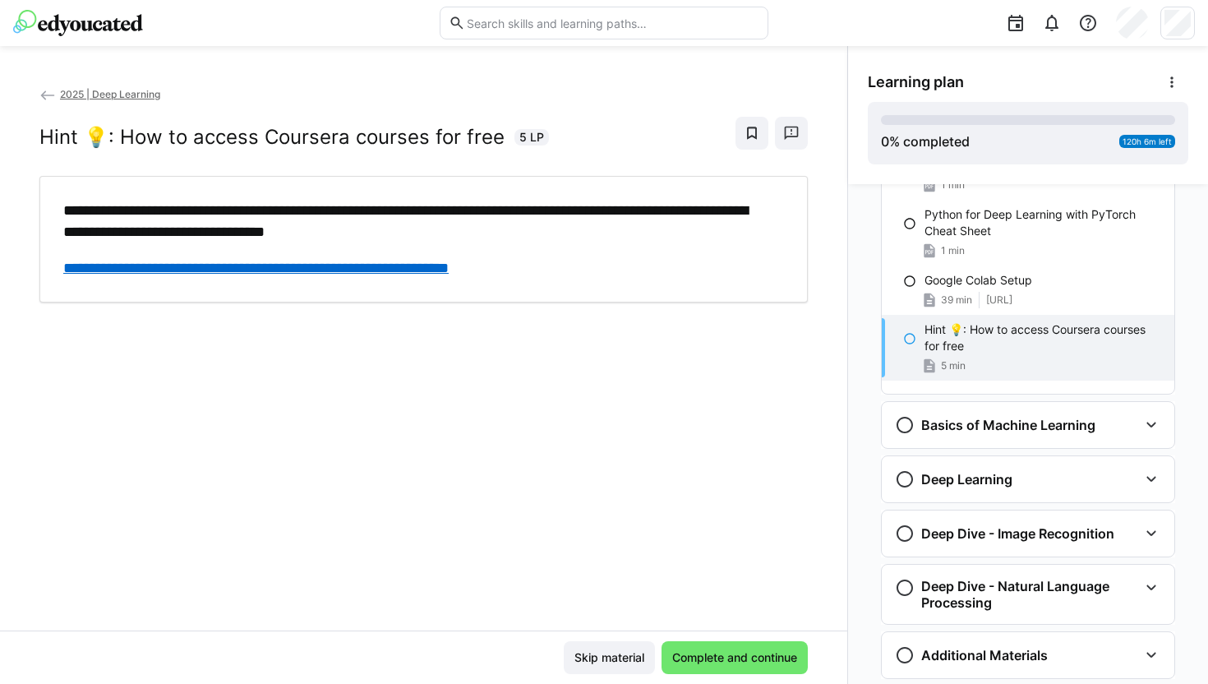
scroll to position [385, 0]
click at [1142, 416] on eds-icon at bounding box center [1152, 423] width 20 height 20
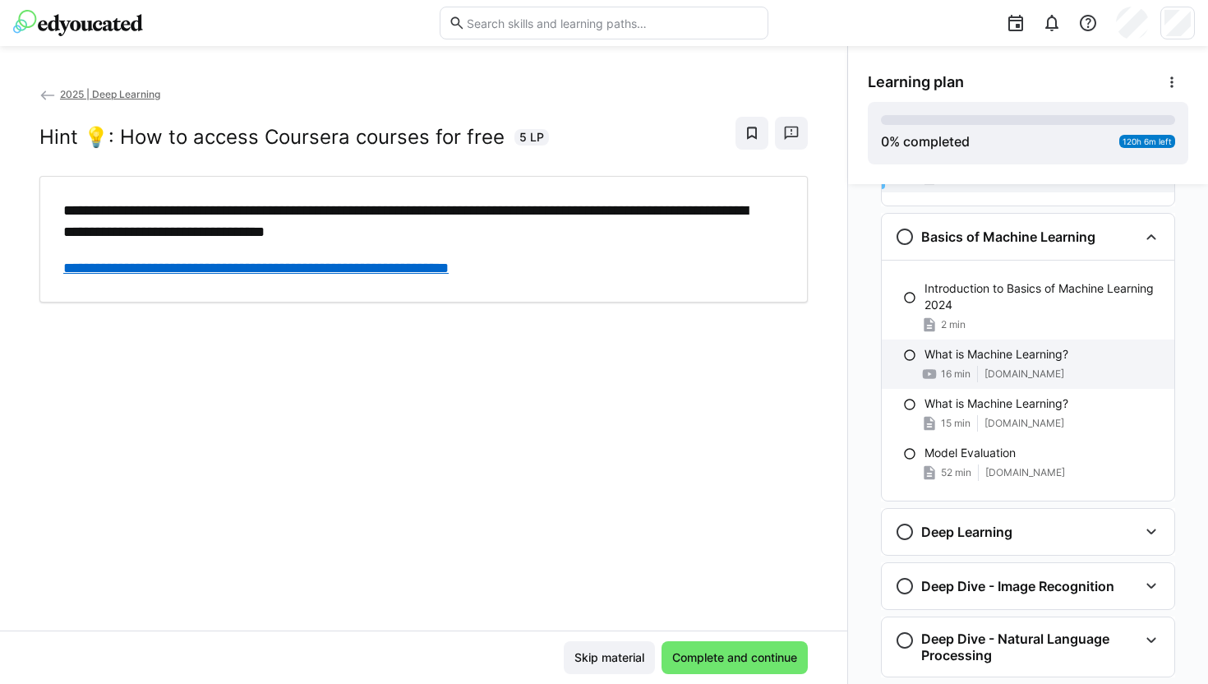
scroll to position [574, 0]
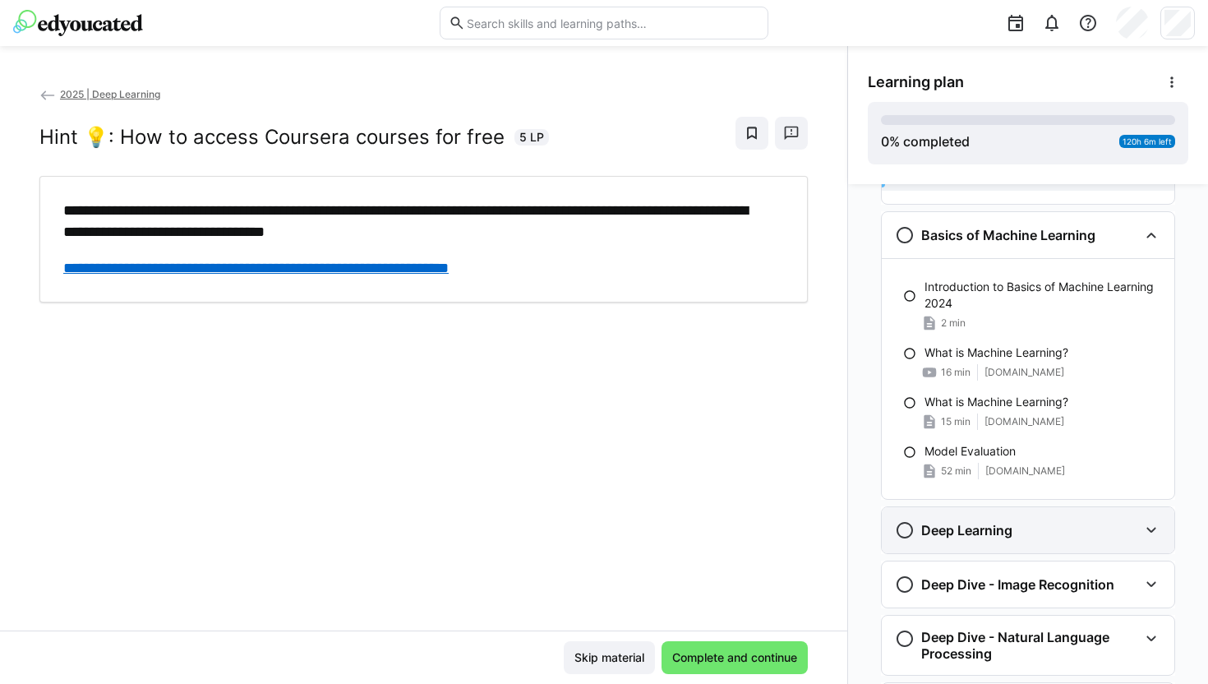
click at [1143, 524] on eds-icon at bounding box center [1152, 530] width 20 height 20
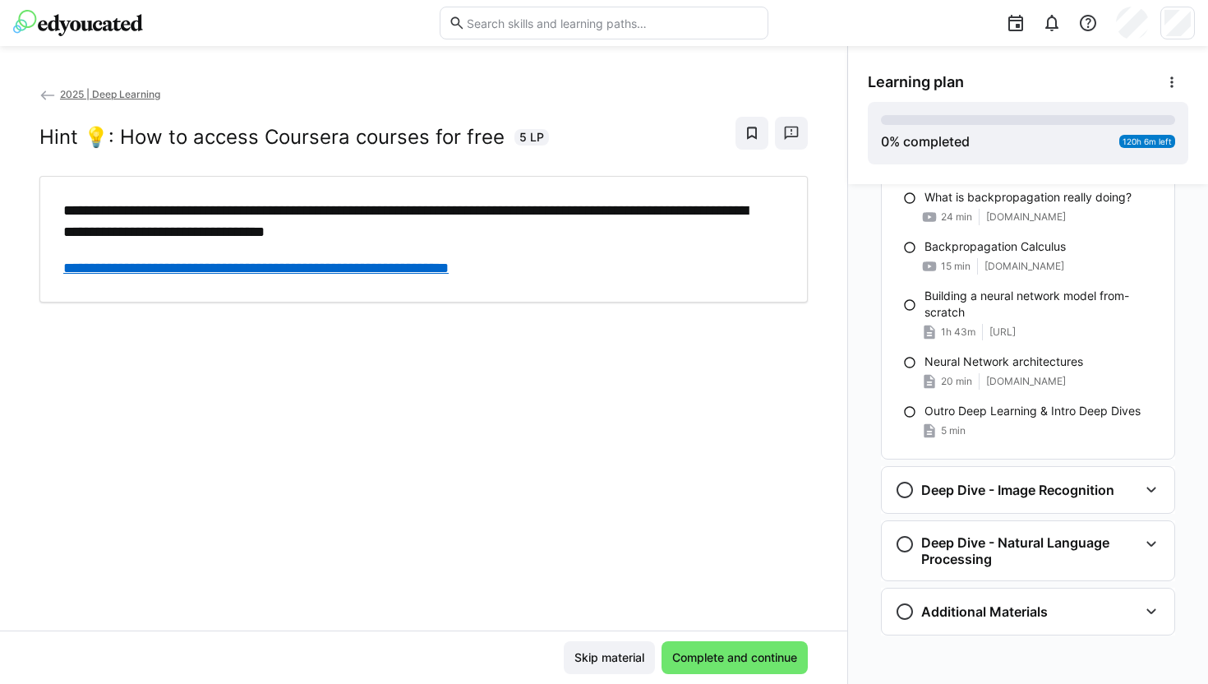
scroll to position [1306, 0]
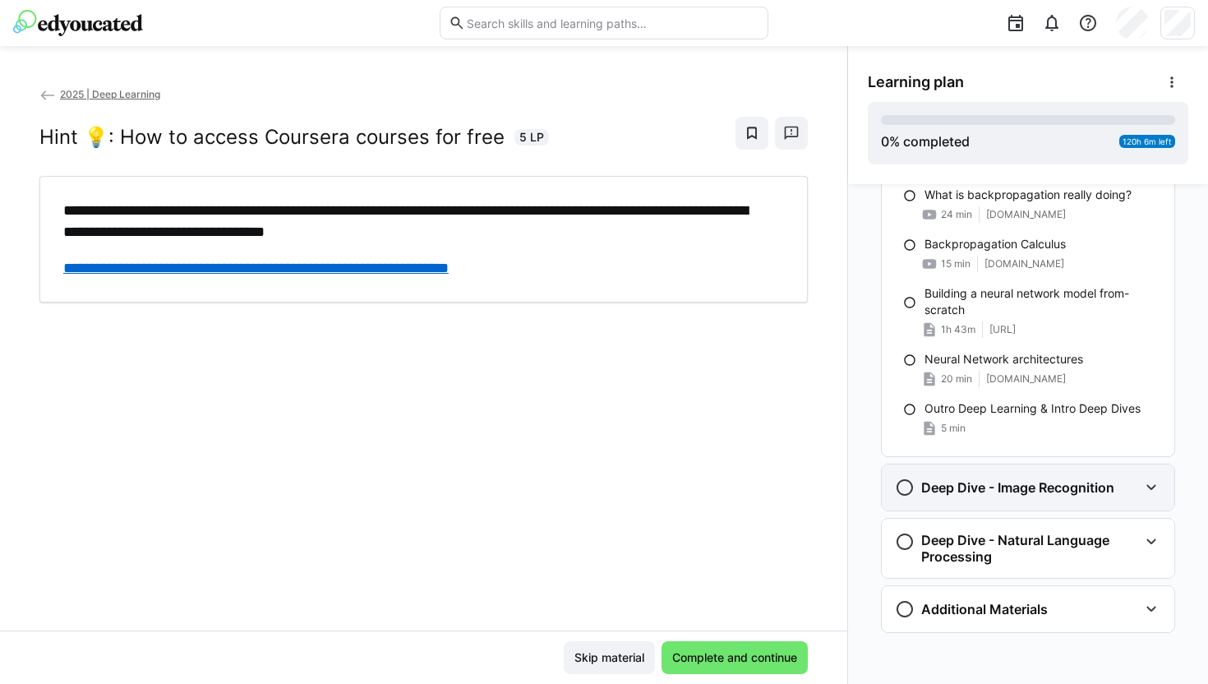
click at [1144, 487] on eds-icon at bounding box center [1152, 488] width 20 height 20
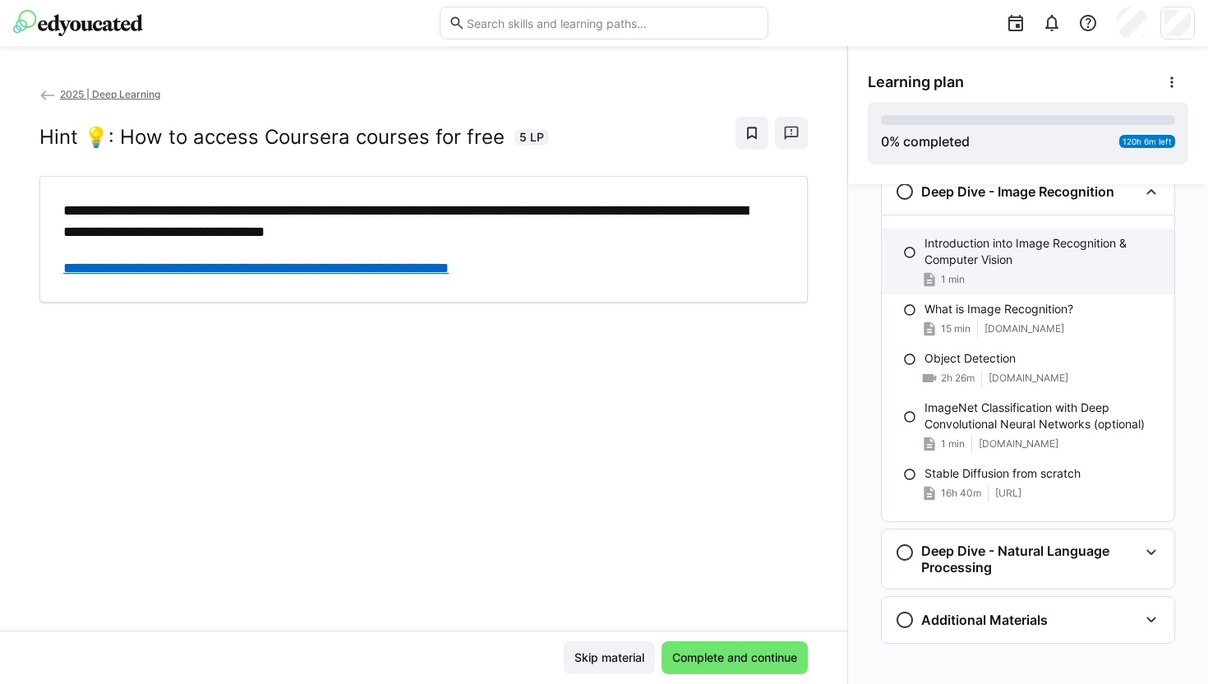
scroll to position [1613, 0]
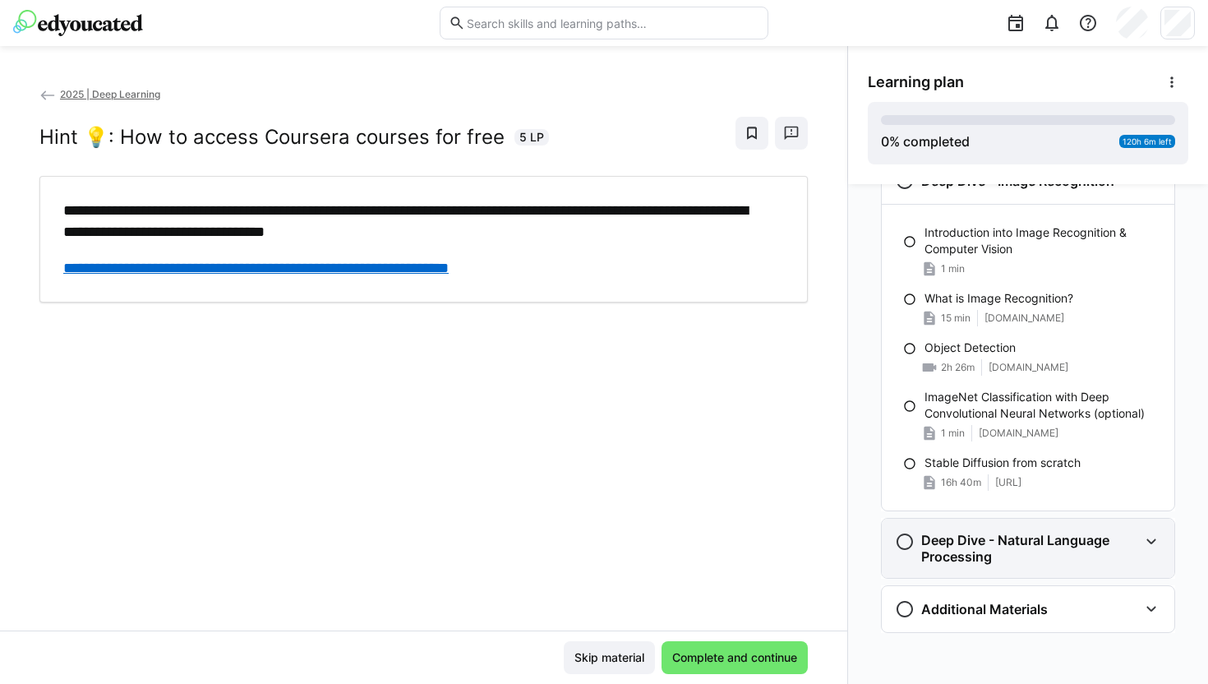
click at [1145, 541] on eds-icon at bounding box center [1152, 542] width 20 height 20
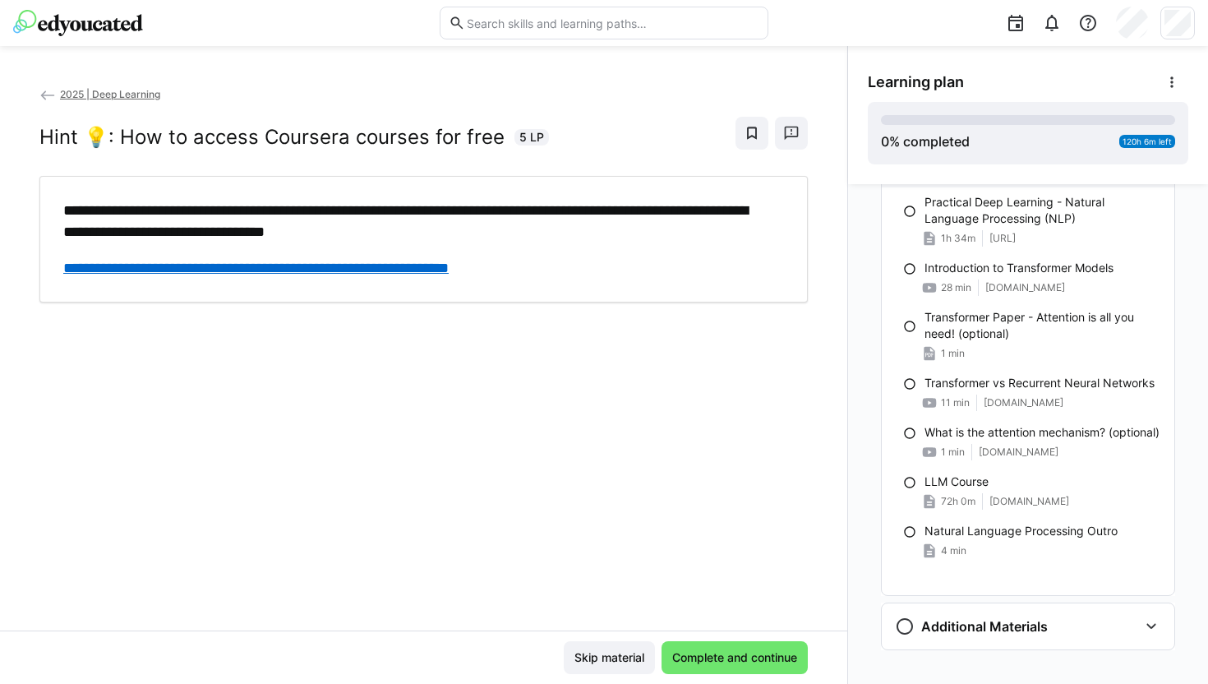
scroll to position [2100, 0]
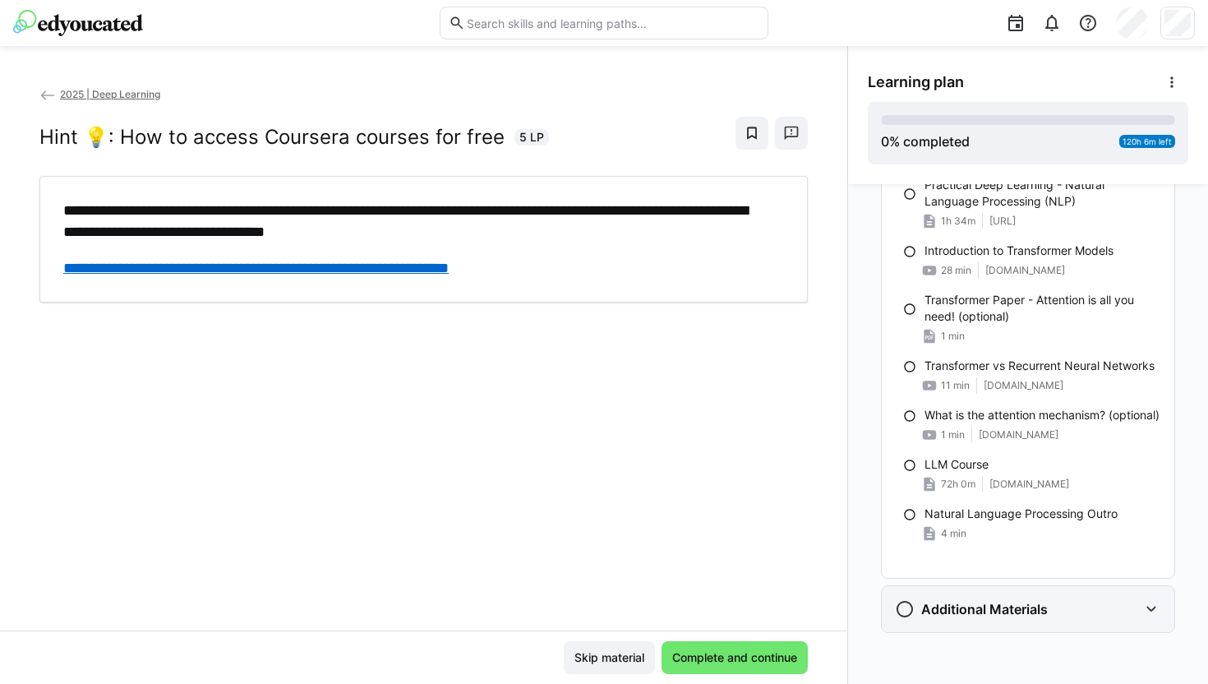
click at [1148, 605] on eds-icon at bounding box center [1152, 609] width 20 height 20
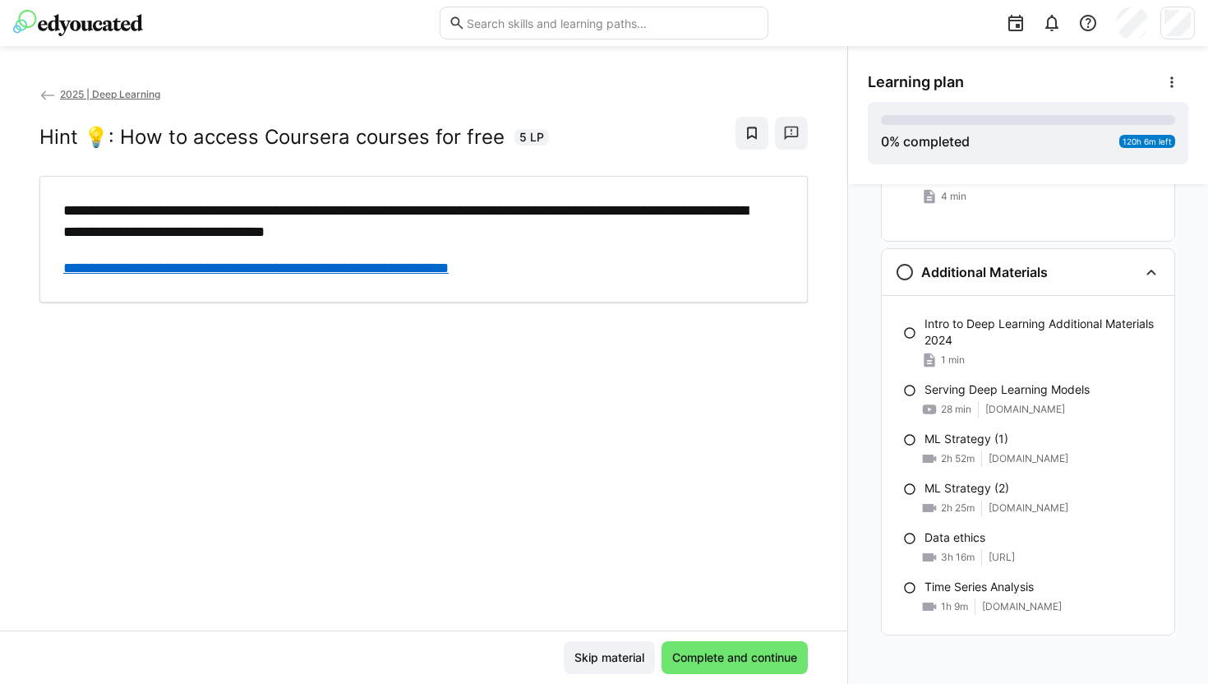
scroll to position [2440, 0]
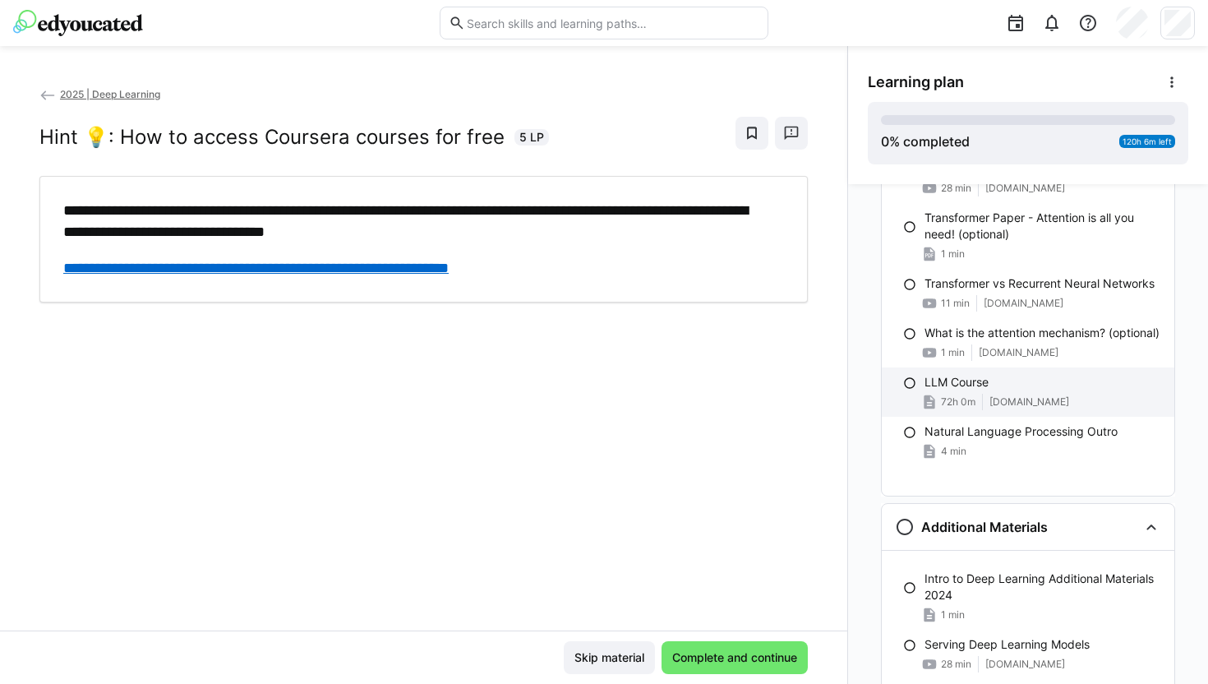
click at [1009, 409] on span "[DOMAIN_NAME]" at bounding box center [1030, 401] width 80 height 13
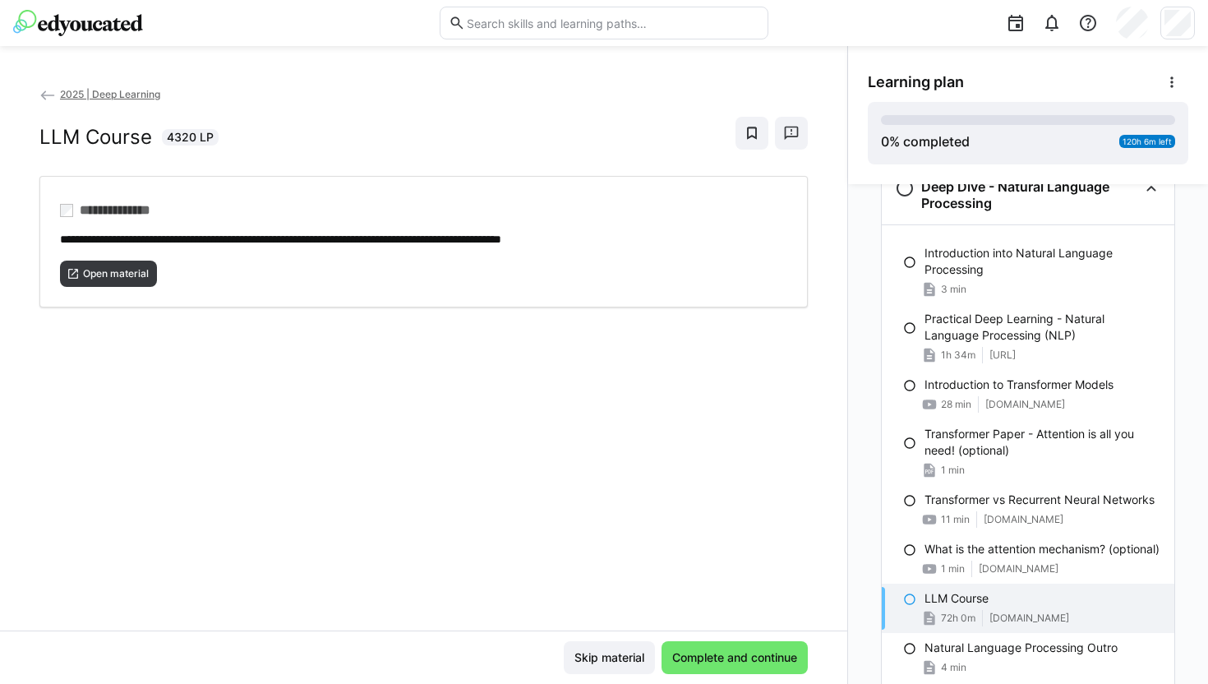
scroll to position [1946, 0]
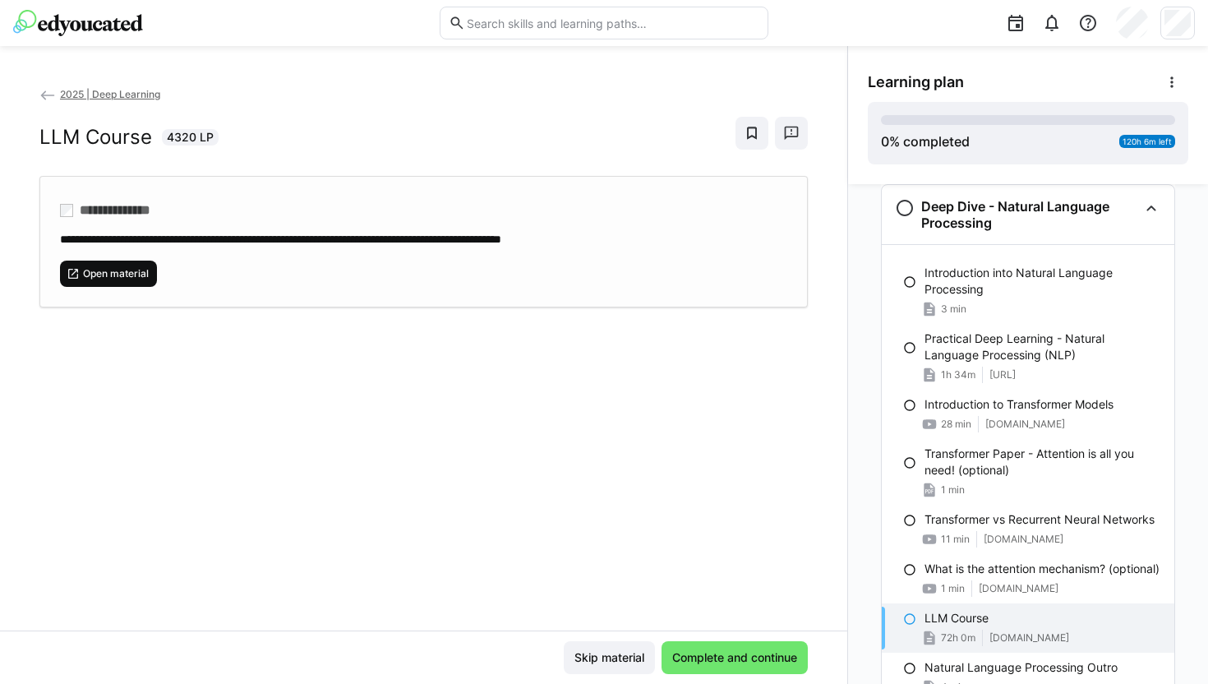
click at [142, 261] on span "Open material" at bounding box center [108, 274] width 97 height 26
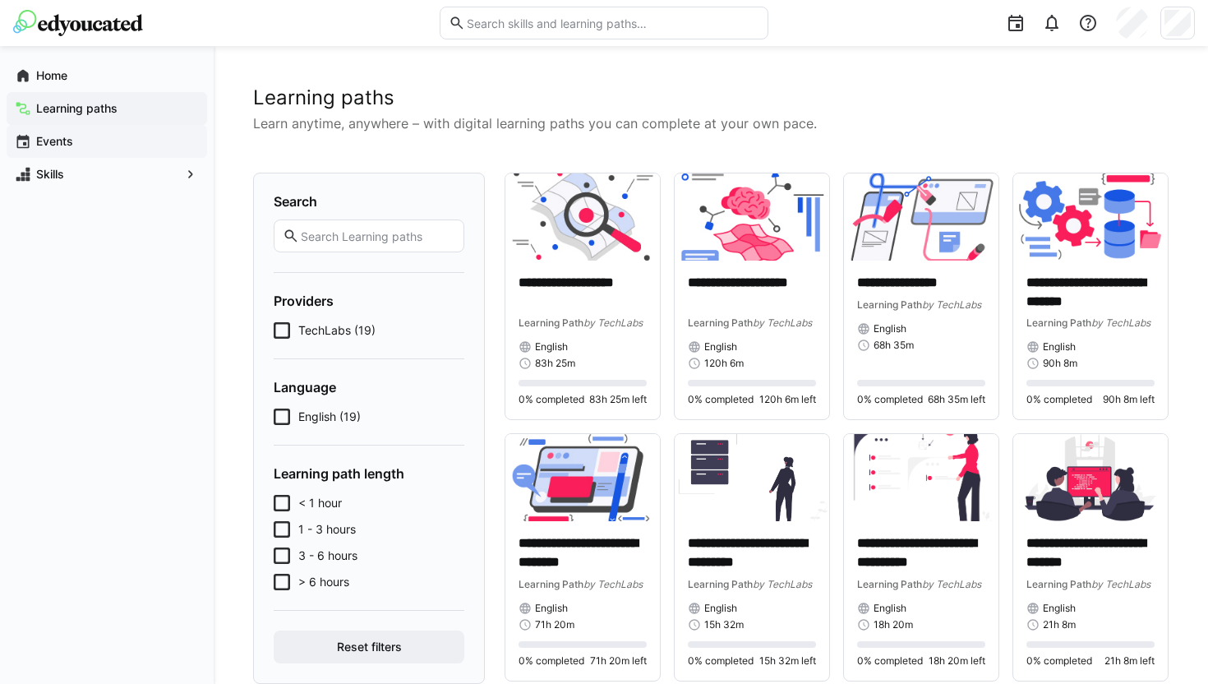
click at [0, 0] on app-navigation-label "Events" at bounding box center [0, 0] width 0 height 0
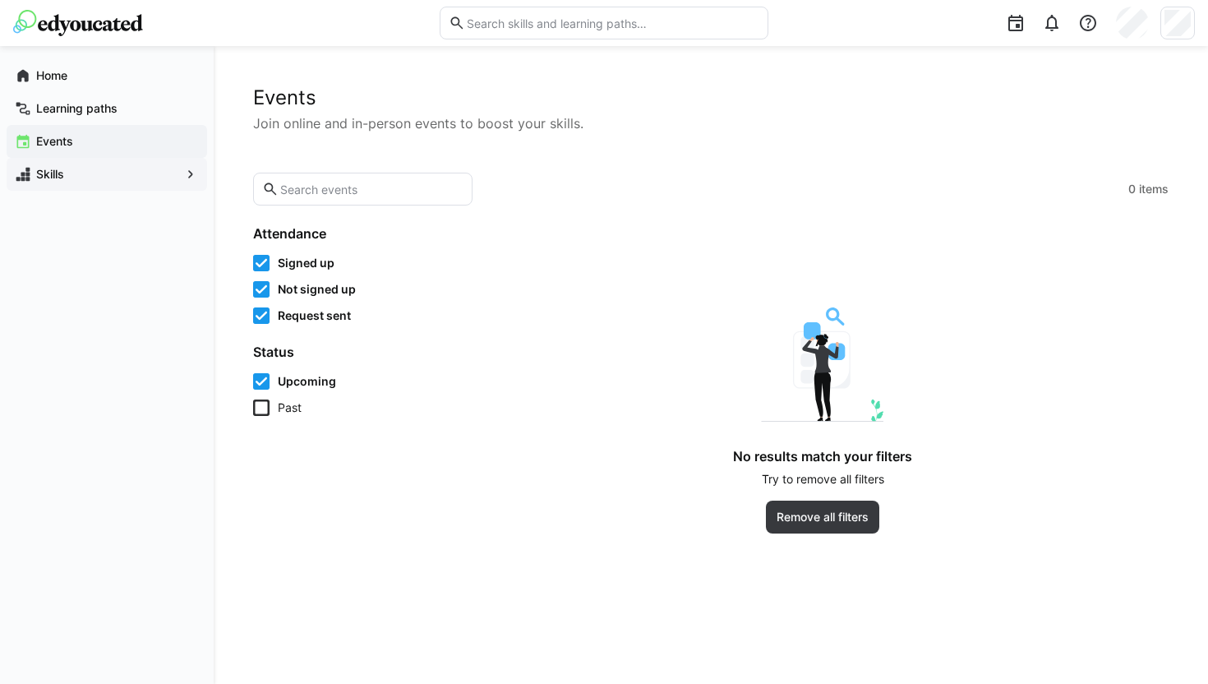
click at [0, 0] on app-navigation-label "Skills" at bounding box center [0, 0] width 0 height 0
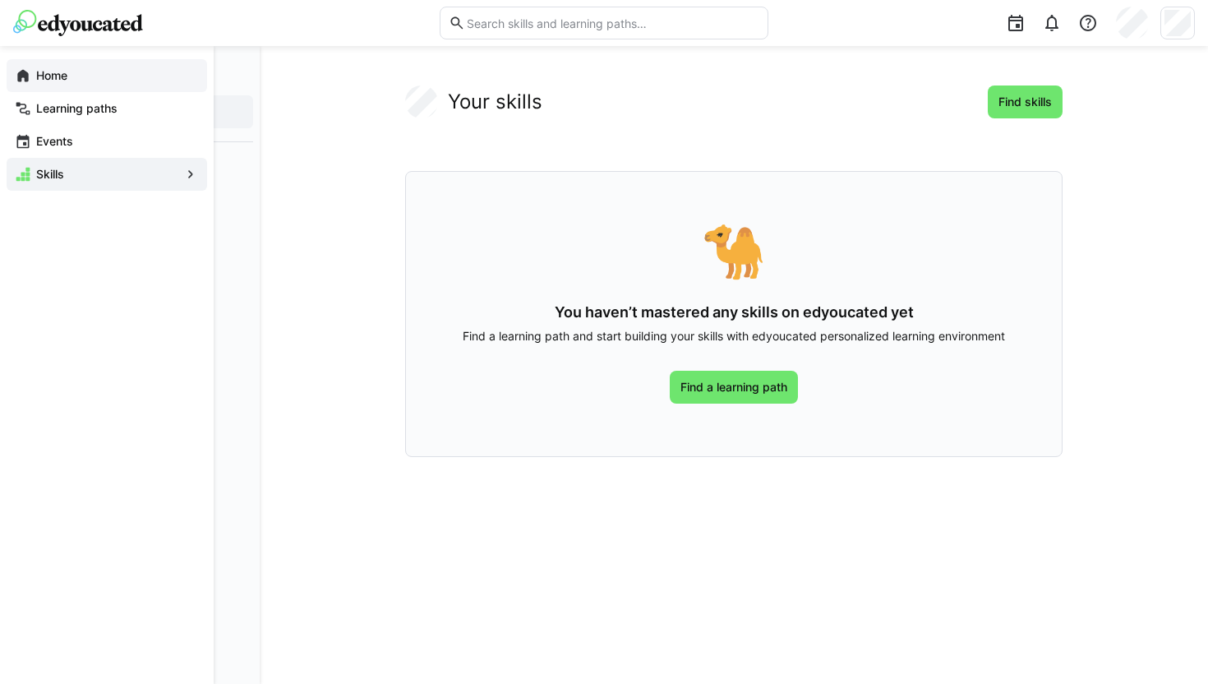
click at [0, 0] on app-navigation-label "Home" at bounding box center [0, 0] width 0 height 0
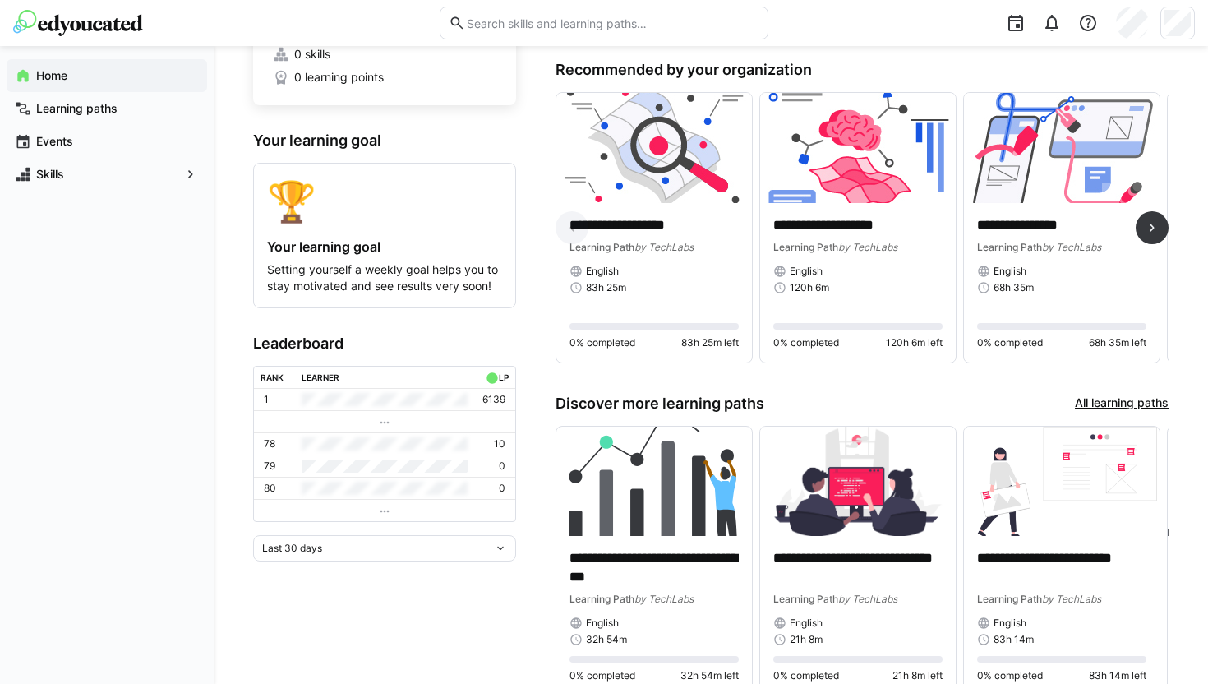
scroll to position [0, 399]
